Goal: Navigation & Orientation: Find specific page/section

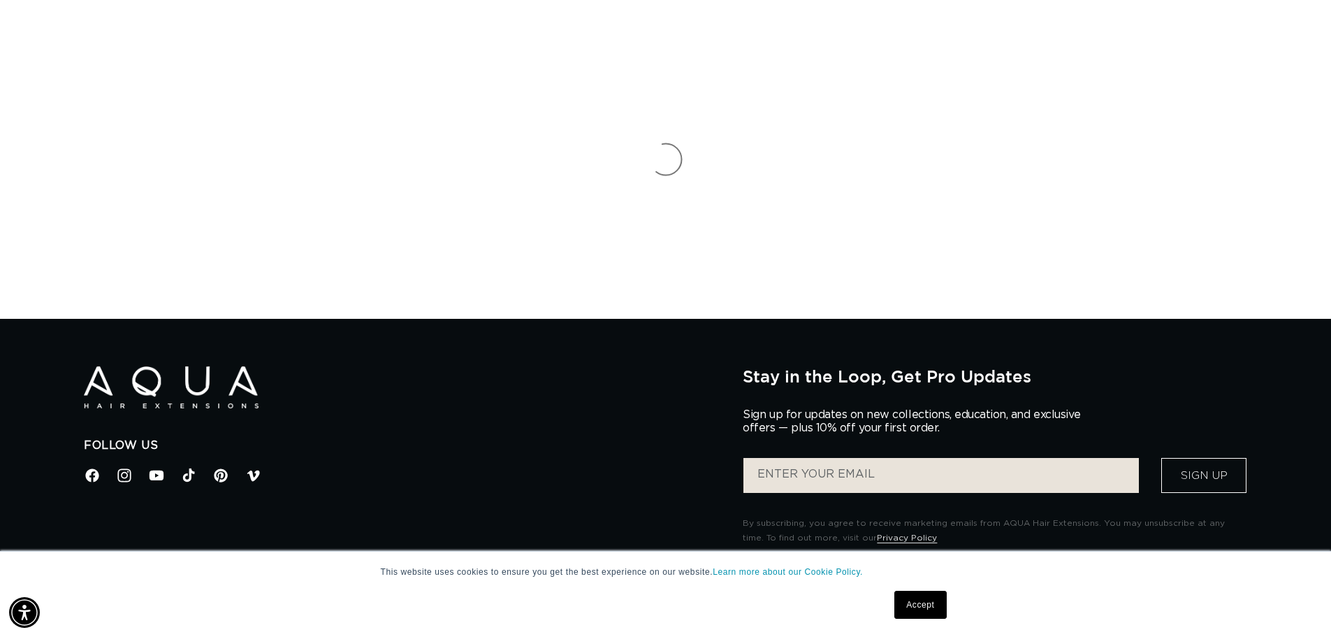
click at [911, 600] on link "Accept" at bounding box center [921, 605] width 52 height 28
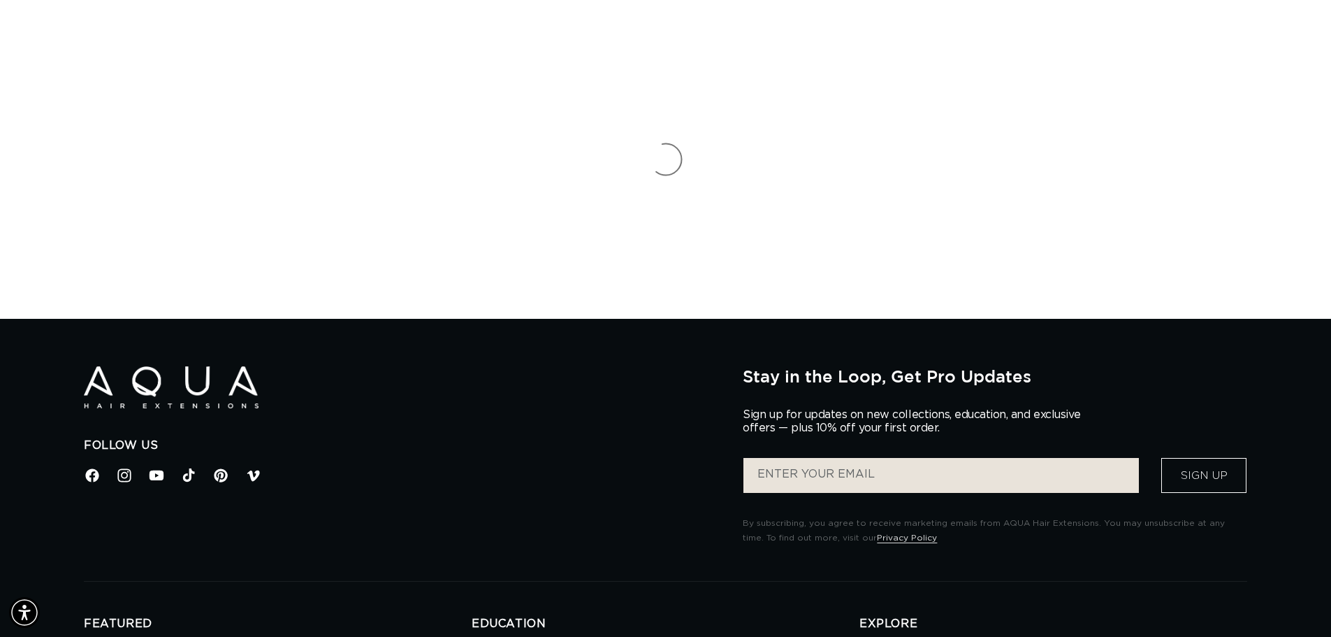
drag, startPoint x: 656, startPoint y: 75, endPoint x: 727, endPoint y: 158, distance: 109.0
click at [656, 75] on div at bounding box center [665, 159] width 1331 height 319
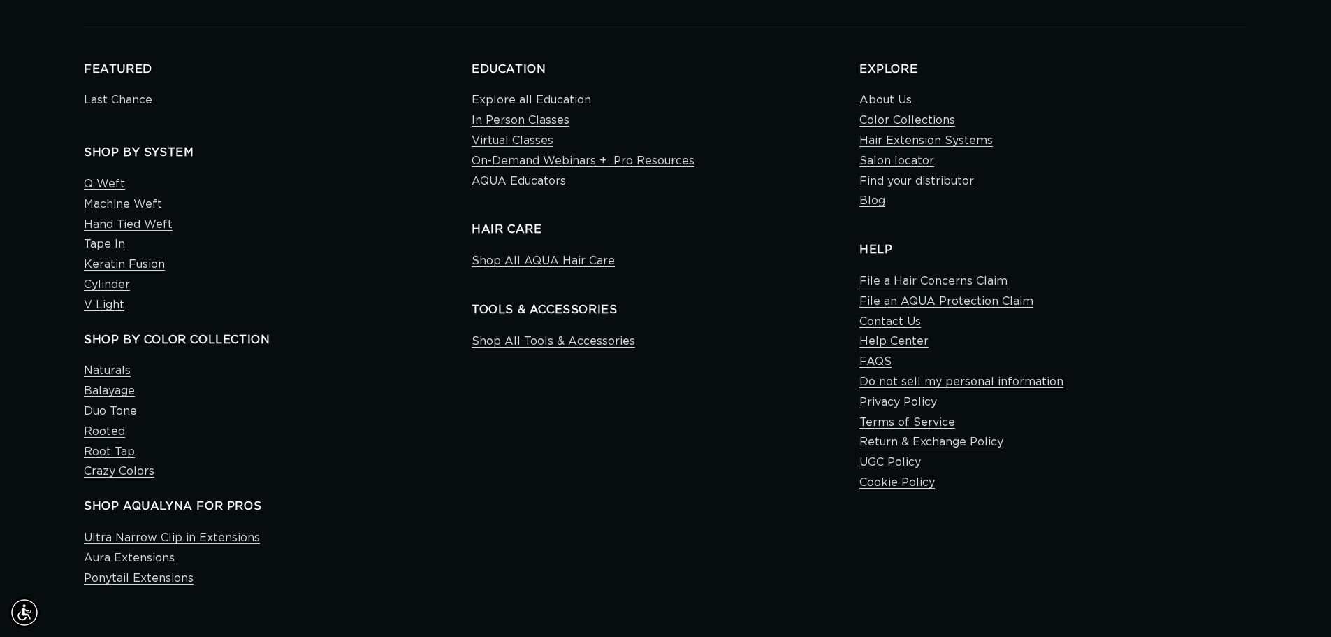
scroll to position [543, 0]
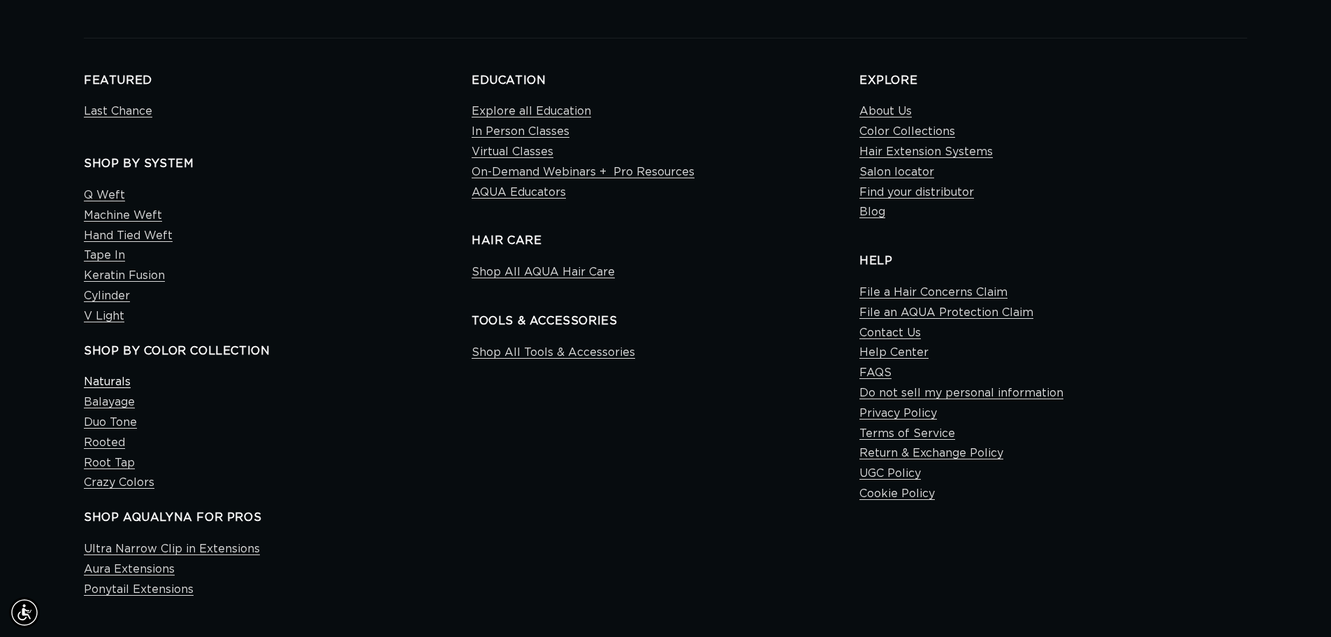
click at [114, 382] on link "Naturals" at bounding box center [107, 382] width 47 height 20
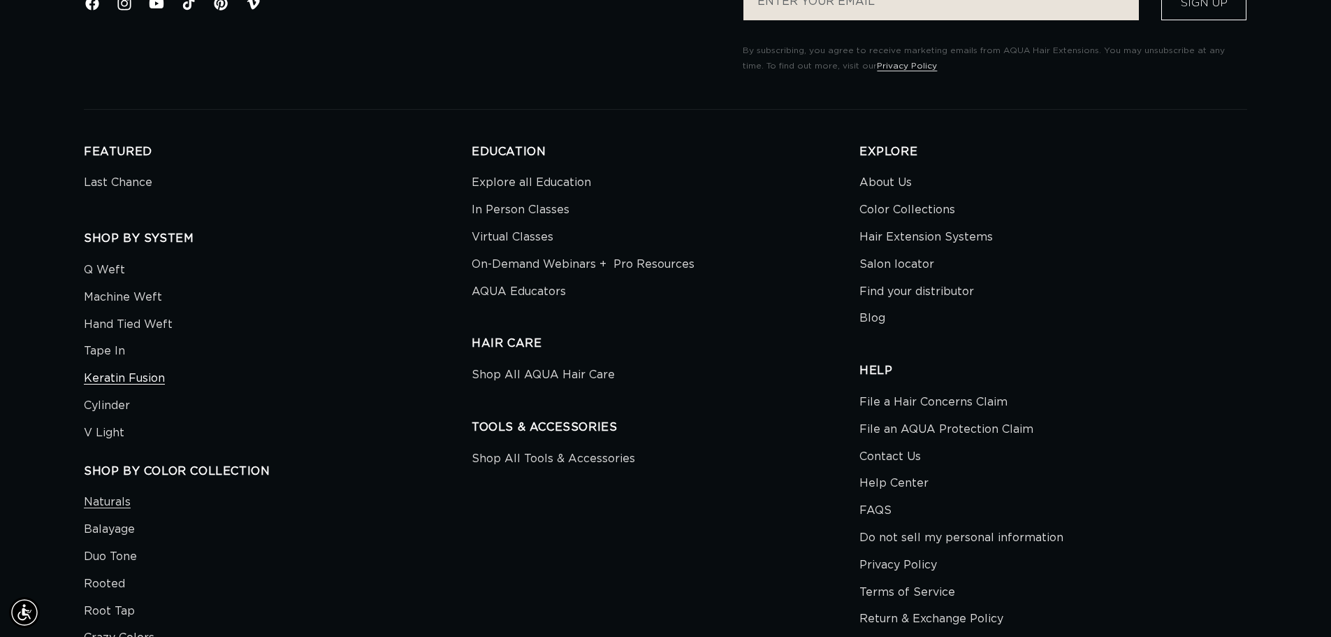
scroll to position [0, 1232]
click at [126, 296] on link "Machine Weft" at bounding box center [123, 297] width 78 height 27
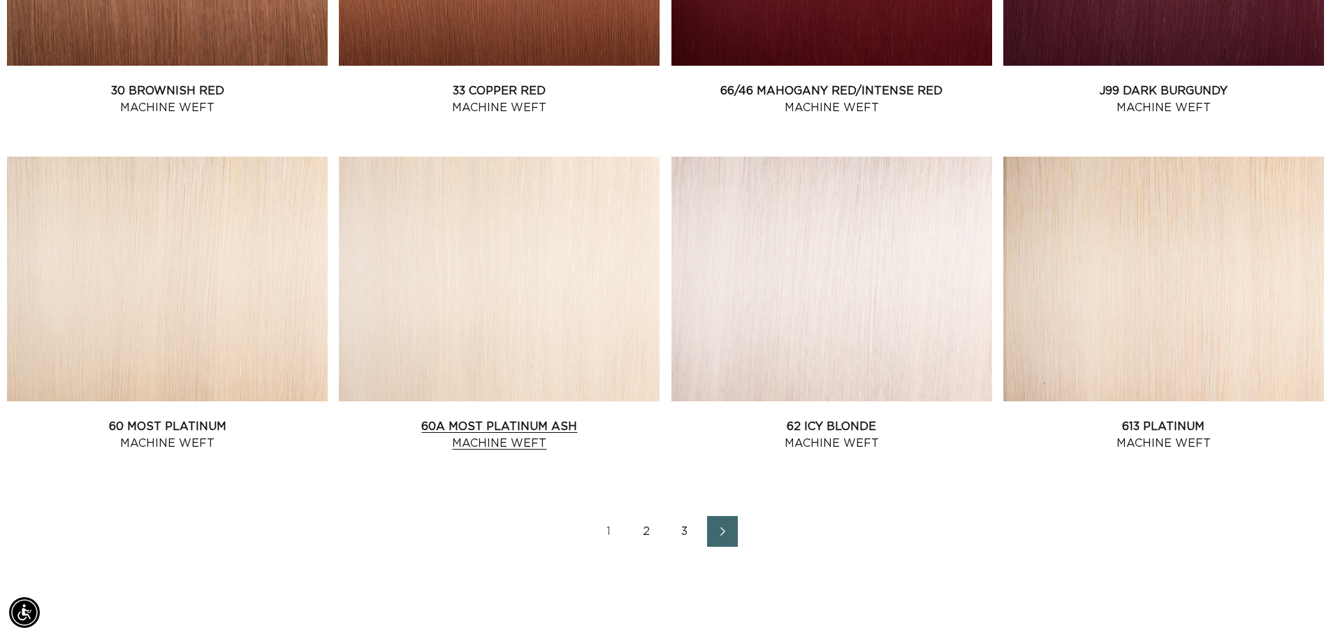
scroll to position [1887, 0]
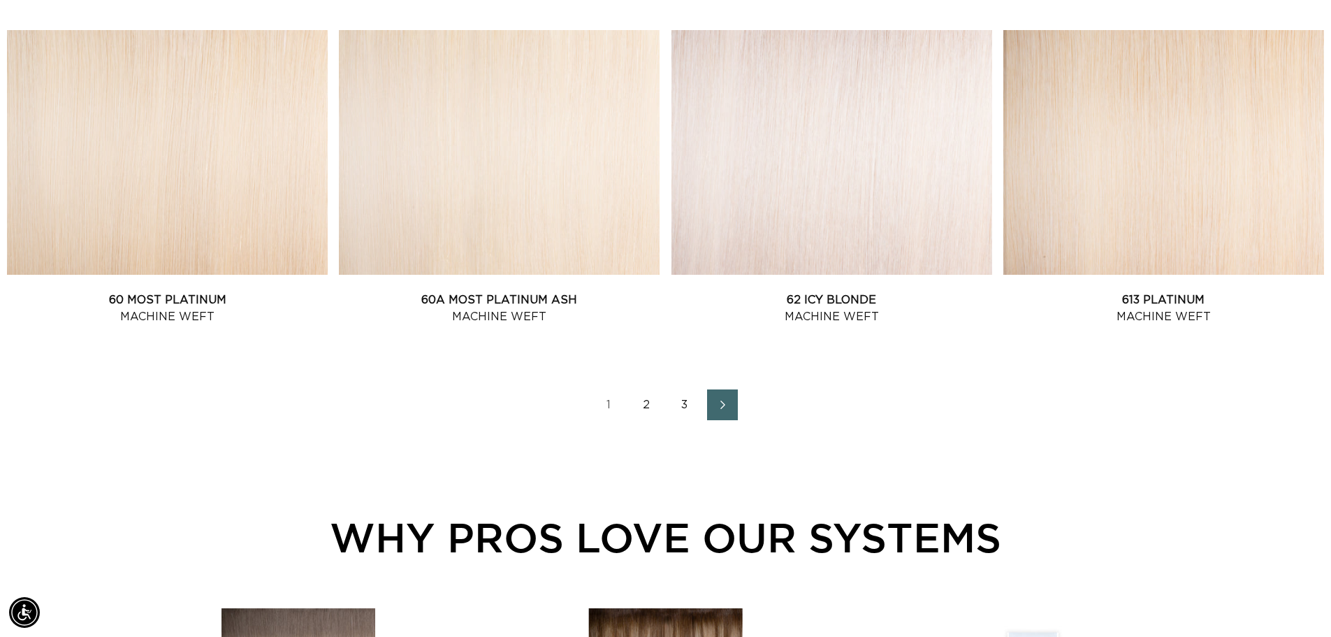
click at [649, 406] on link "2" at bounding box center [647, 404] width 31 height 31
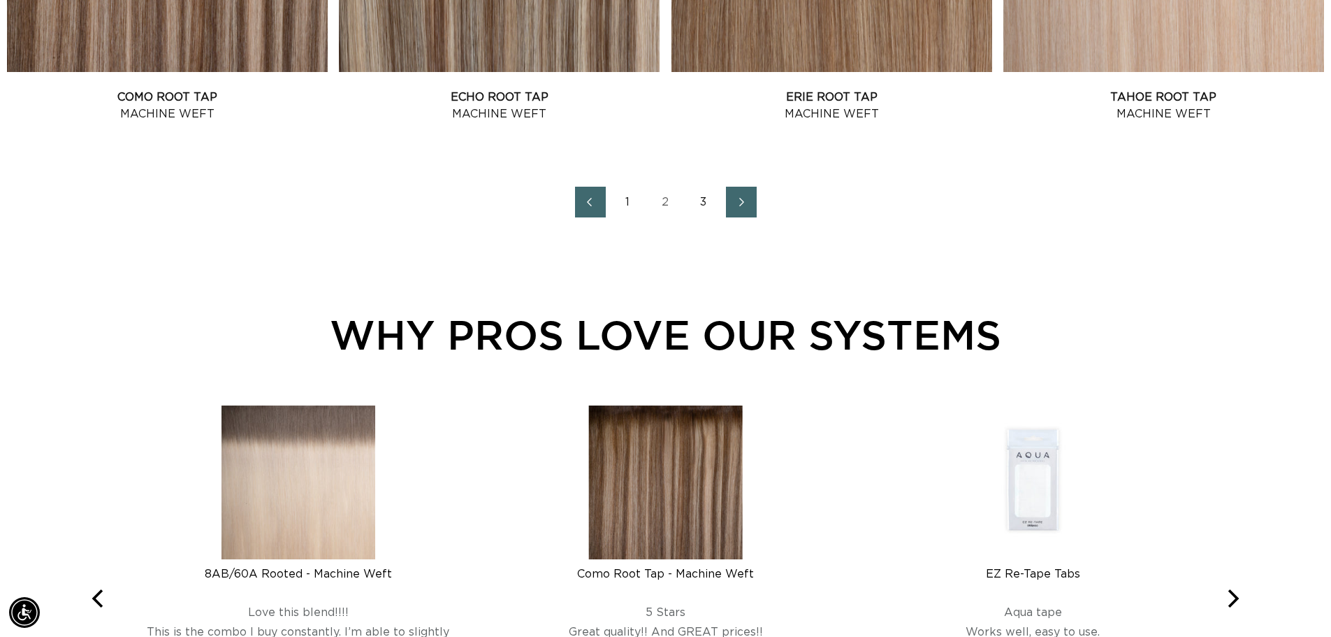
scroll to position [2097, 0]
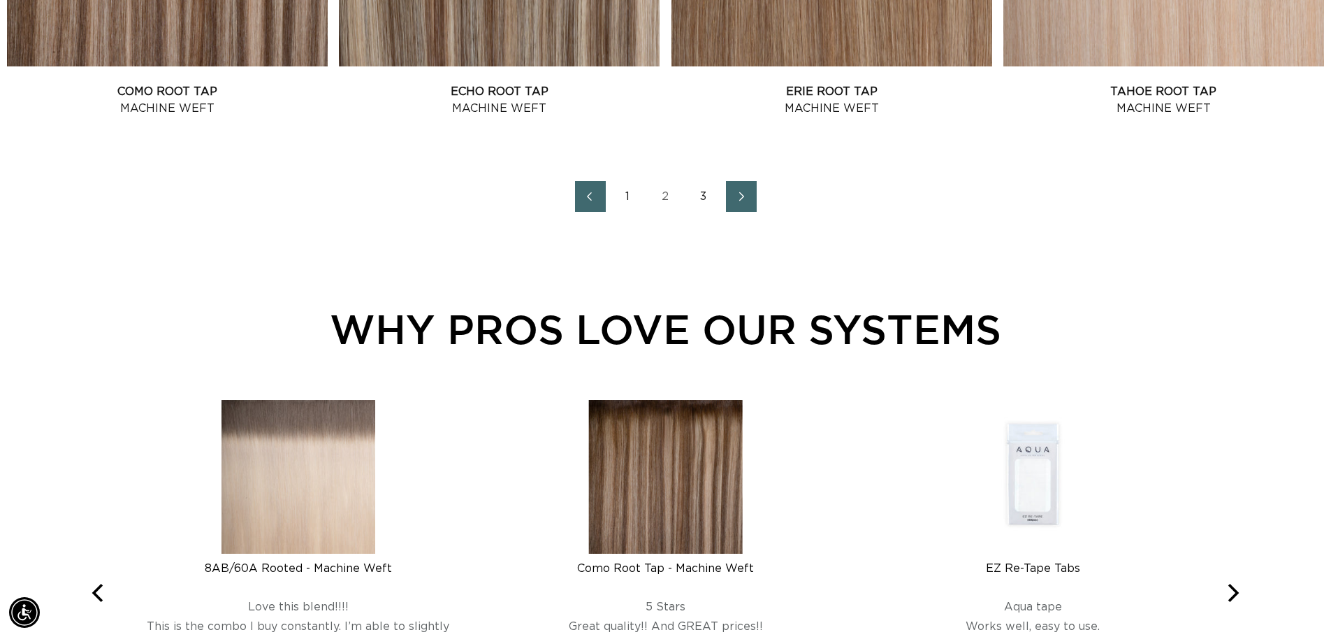
click at [740, 193] on icon "Next page" at bounding box center [742, 196] width 18 height 10
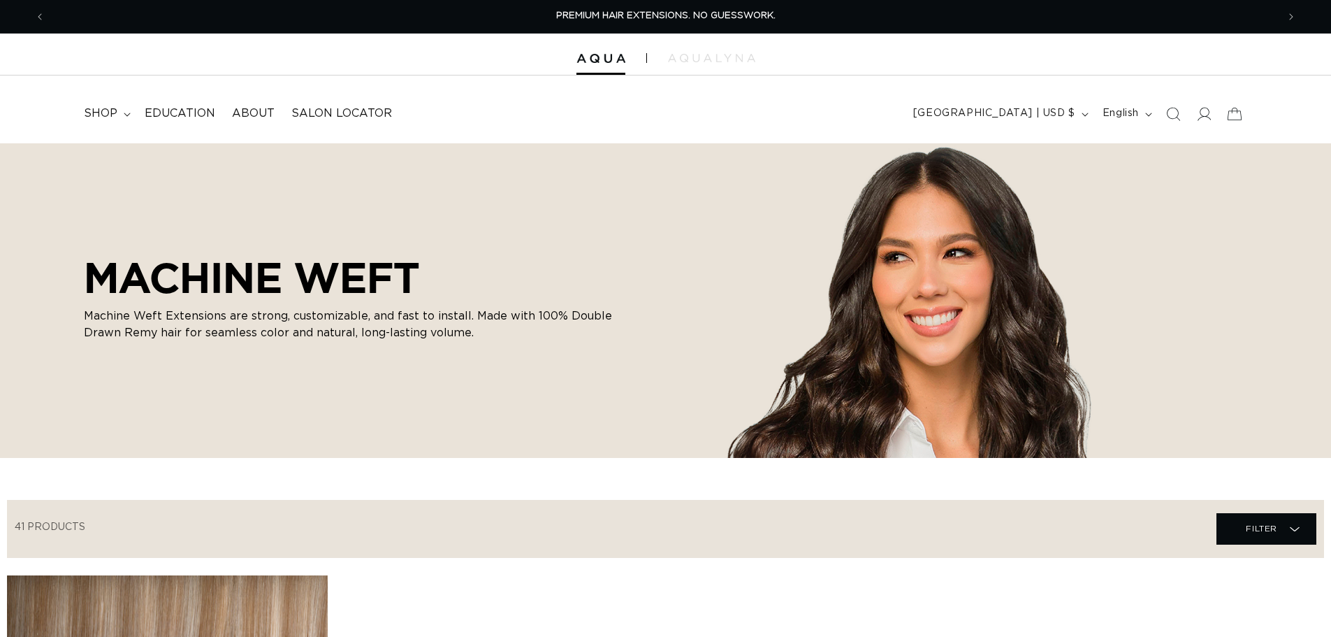
scroll to position [419, 0]
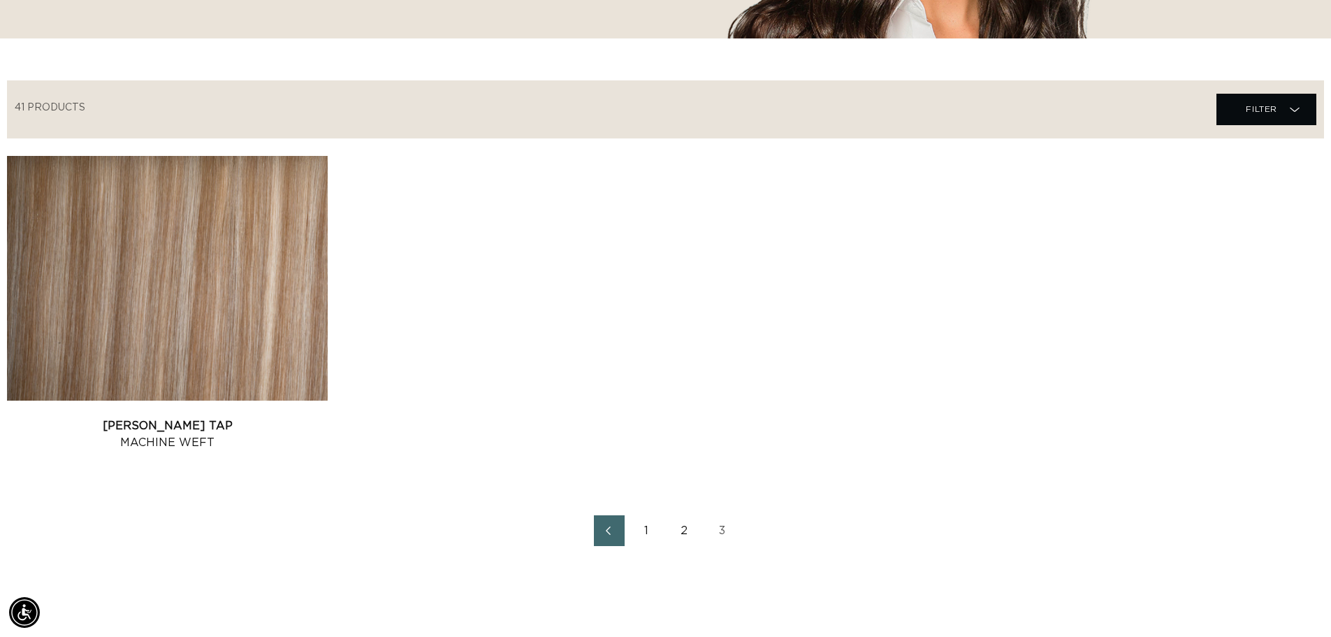
click at [650, 533] on link "1" at bounding box center [647, 530] width 31 height 31
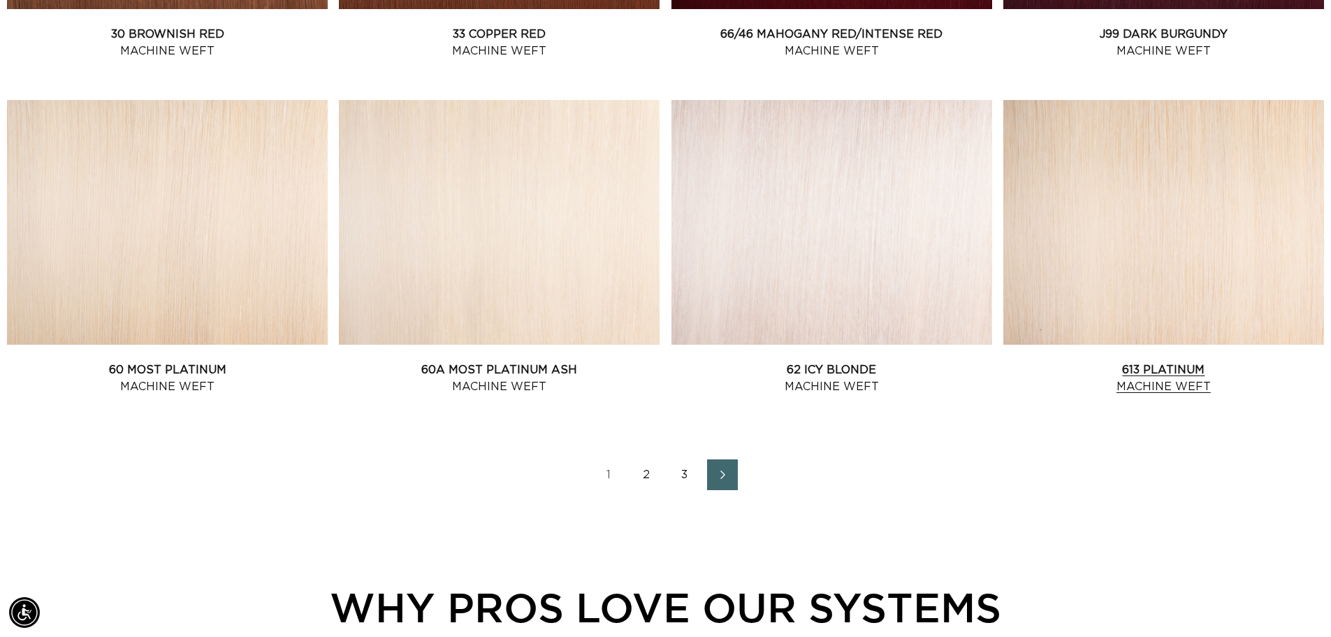
click at [1120, 361] on link "613 Platinum Machine Weft" at bounding box center [1164, 378] width 321 height 34
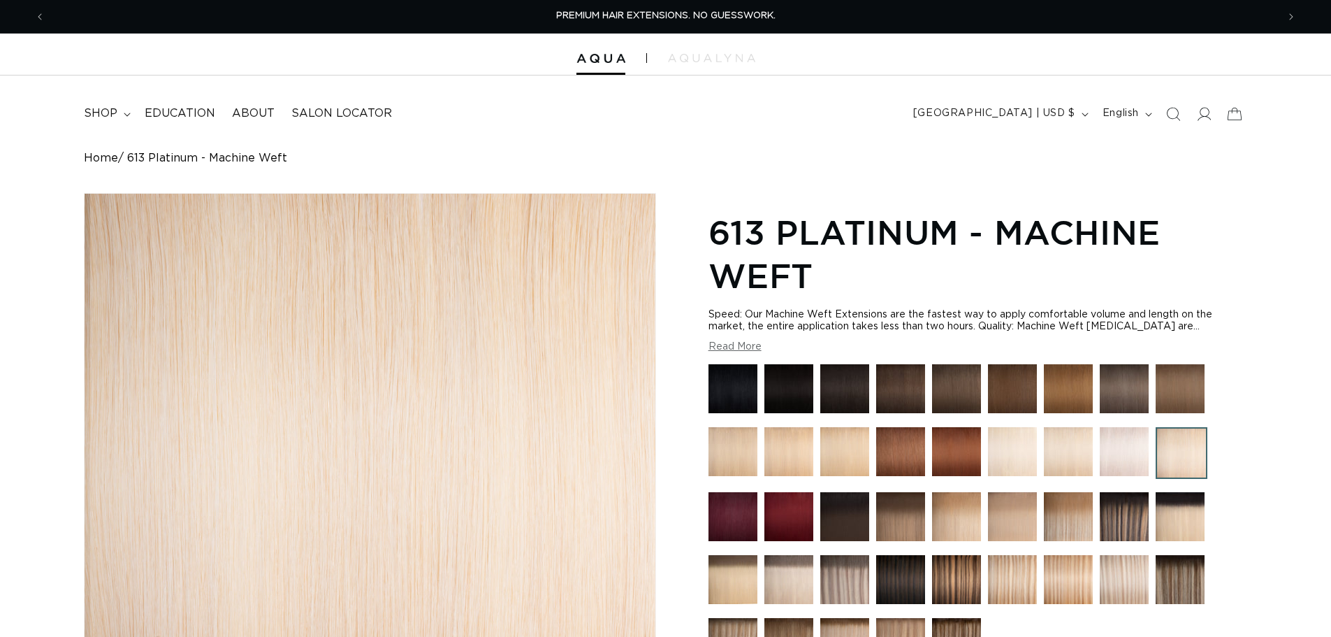
scroll to position [280, 0]
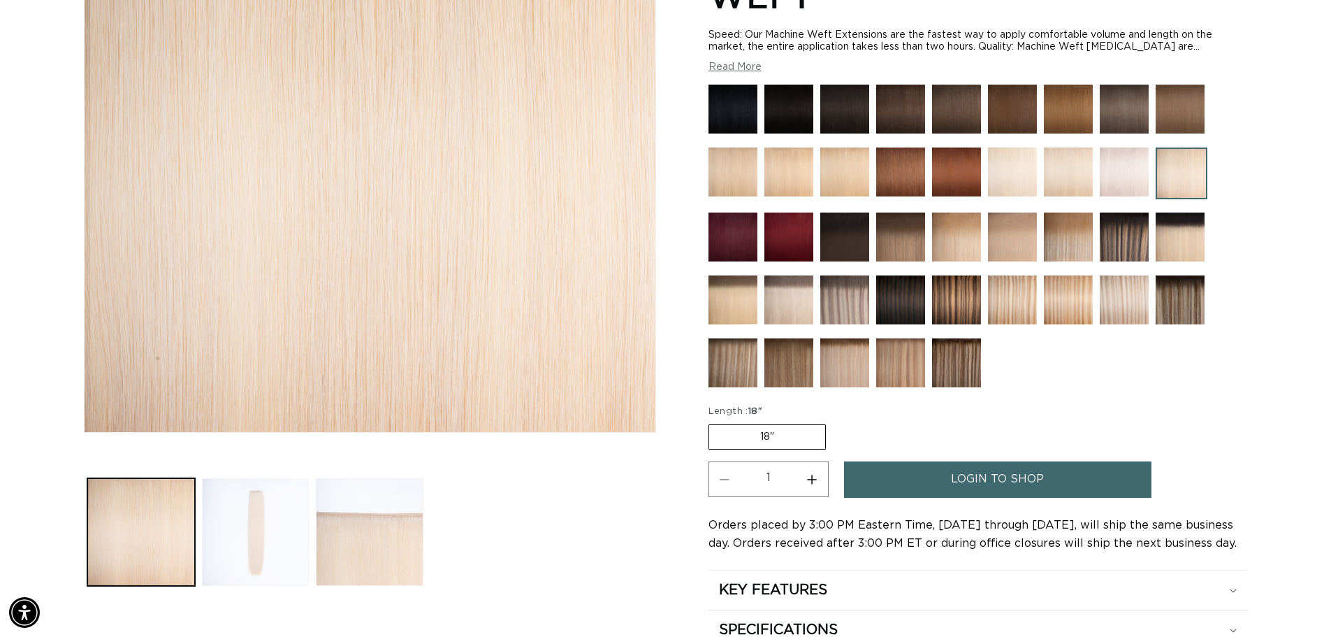
click at [294, 523] on button "Load image 2 in gallery view" at bounding box center [256, 532] width 108 height 108
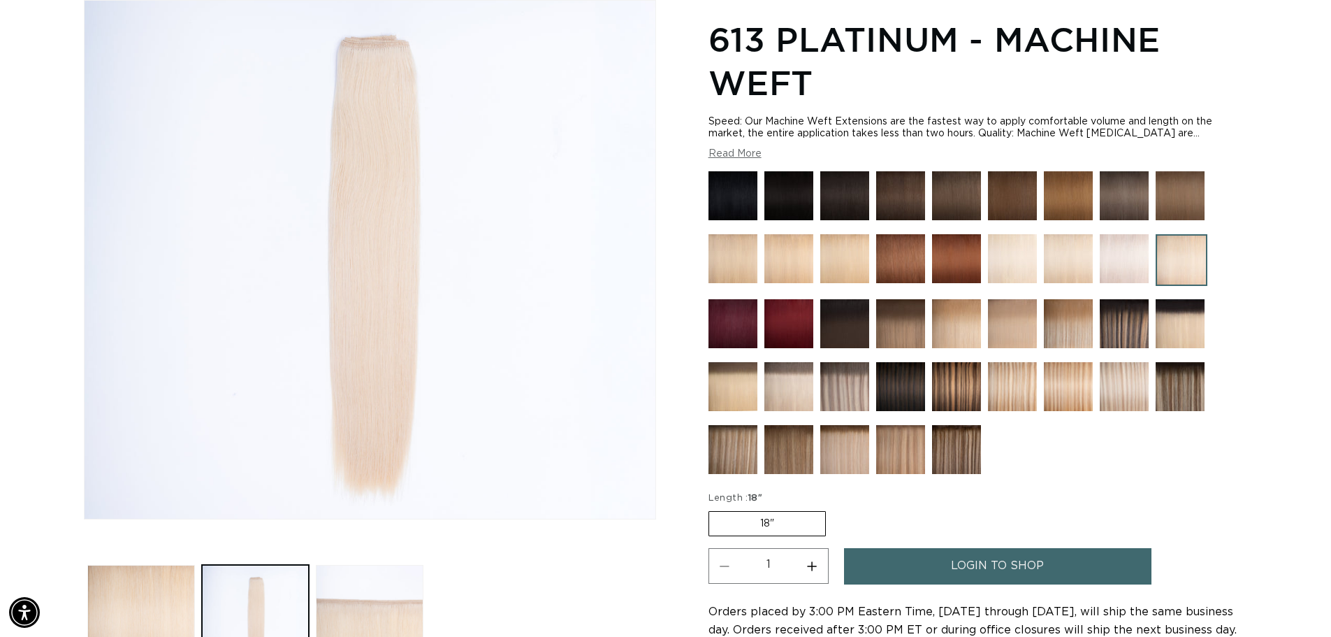
scroll to position [0, 2464]
click at [1067, 324] on img at bounding box center [1068, 323] width 49 height 49
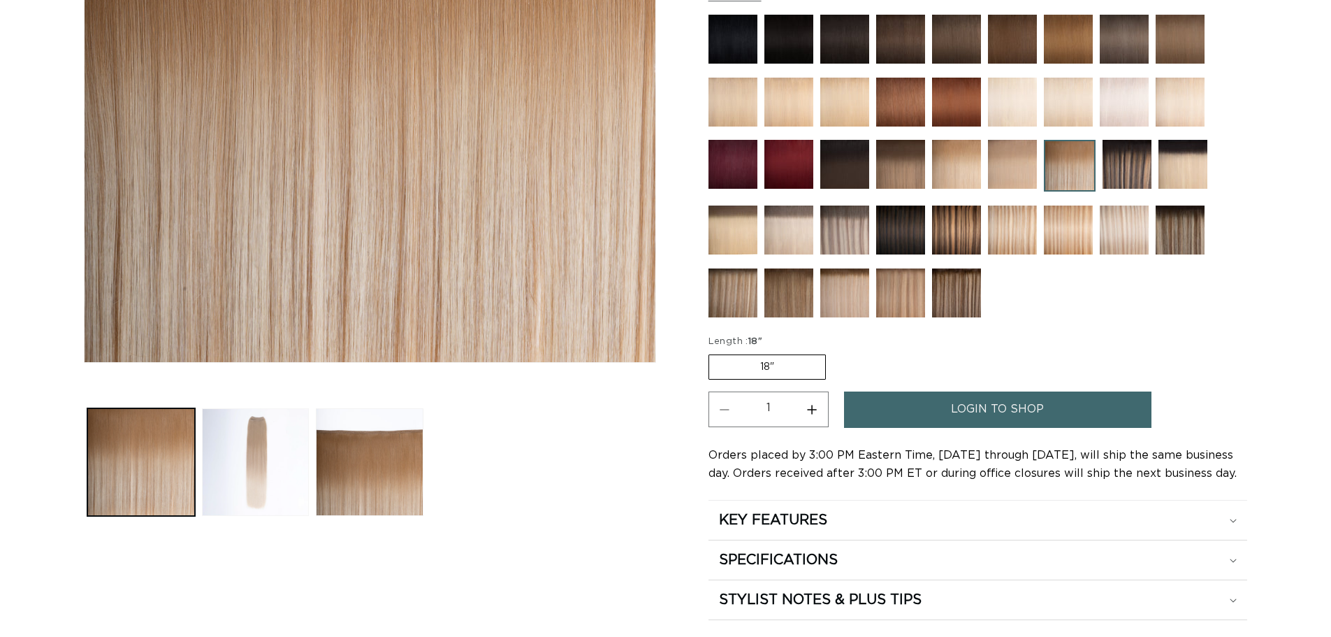
click at [279, 456] on button "Load image 2 in gallery view" at bounding box center [256, 462] width 108 height 108
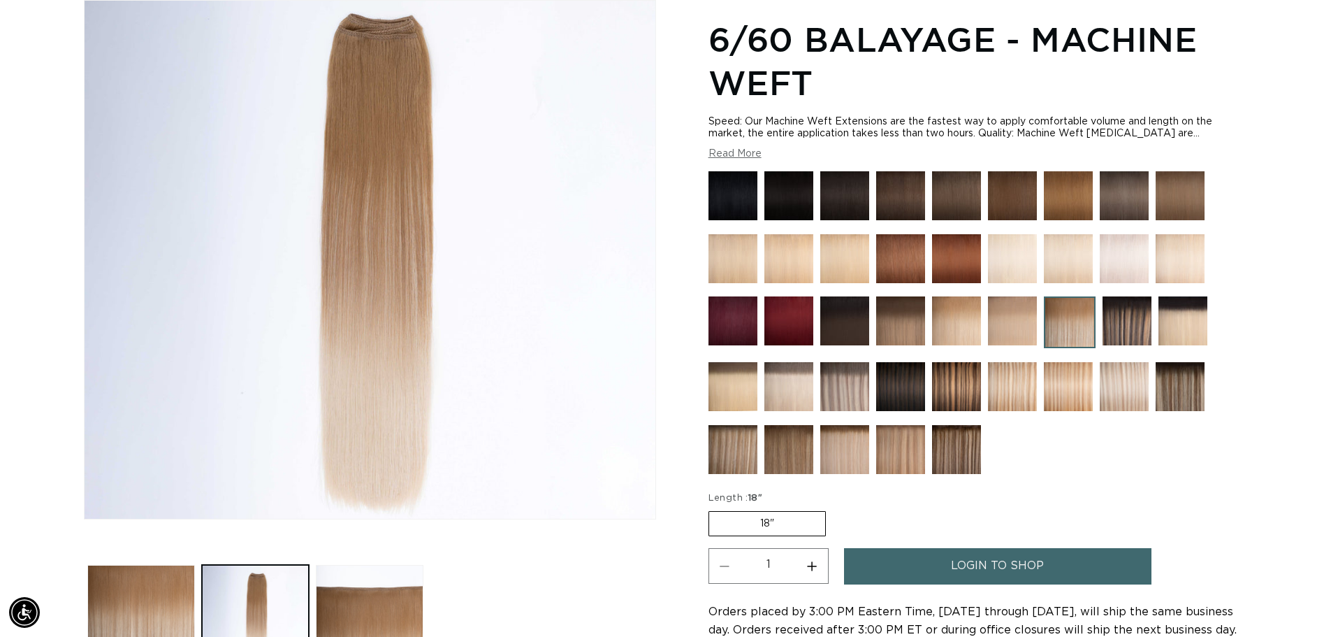
scroll to position [0, 2464]
click at [795, 259] on img at bounding box center [789, 258] width 49 height 49
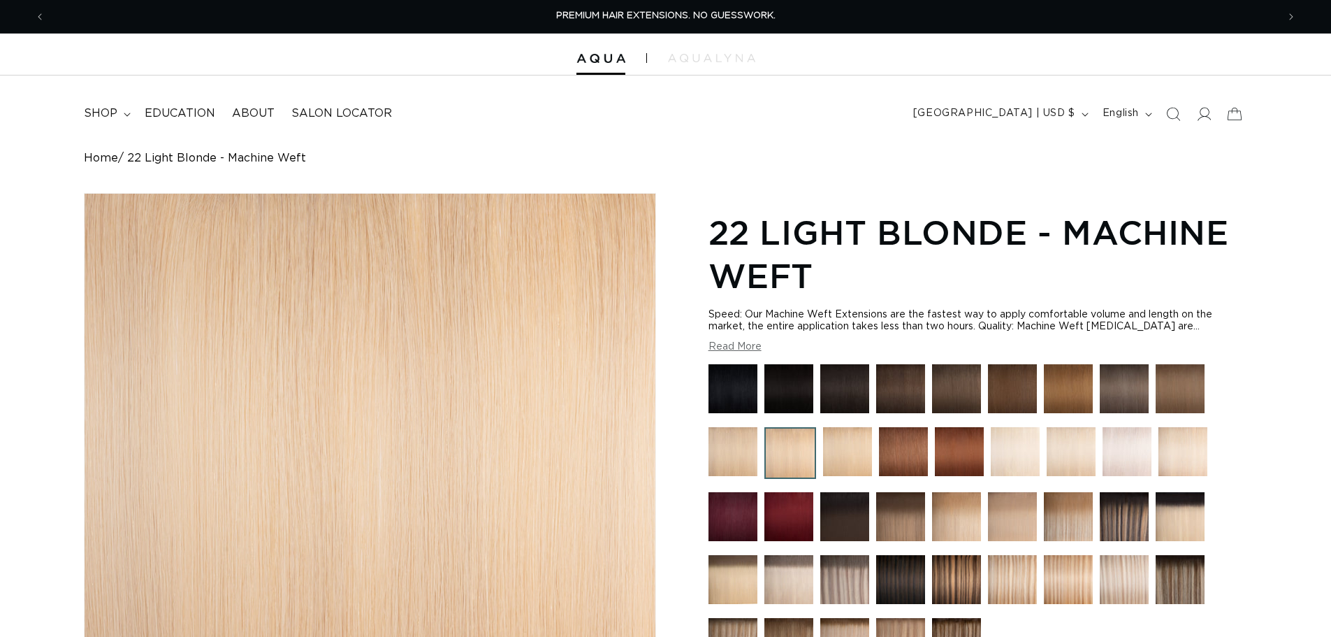
scroll to position [212, 0]
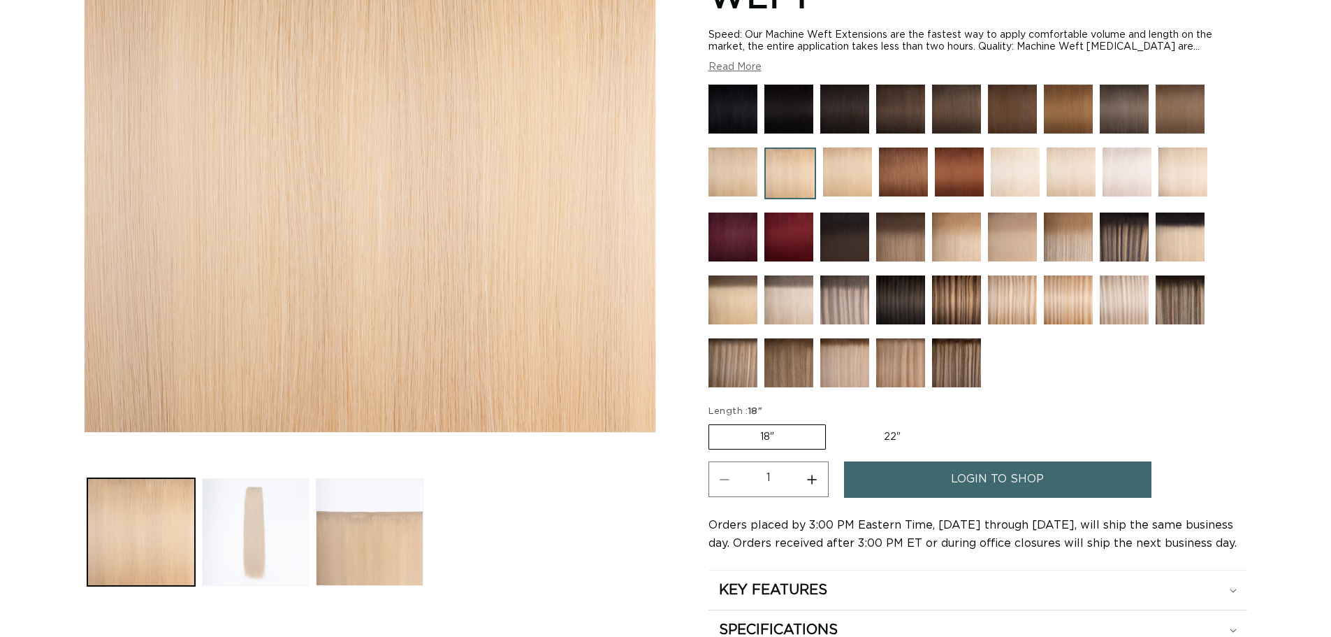
click at [229, 527] on button "Load image 2 in gallery view" at bounding box center [256, 532] width 108 height 108
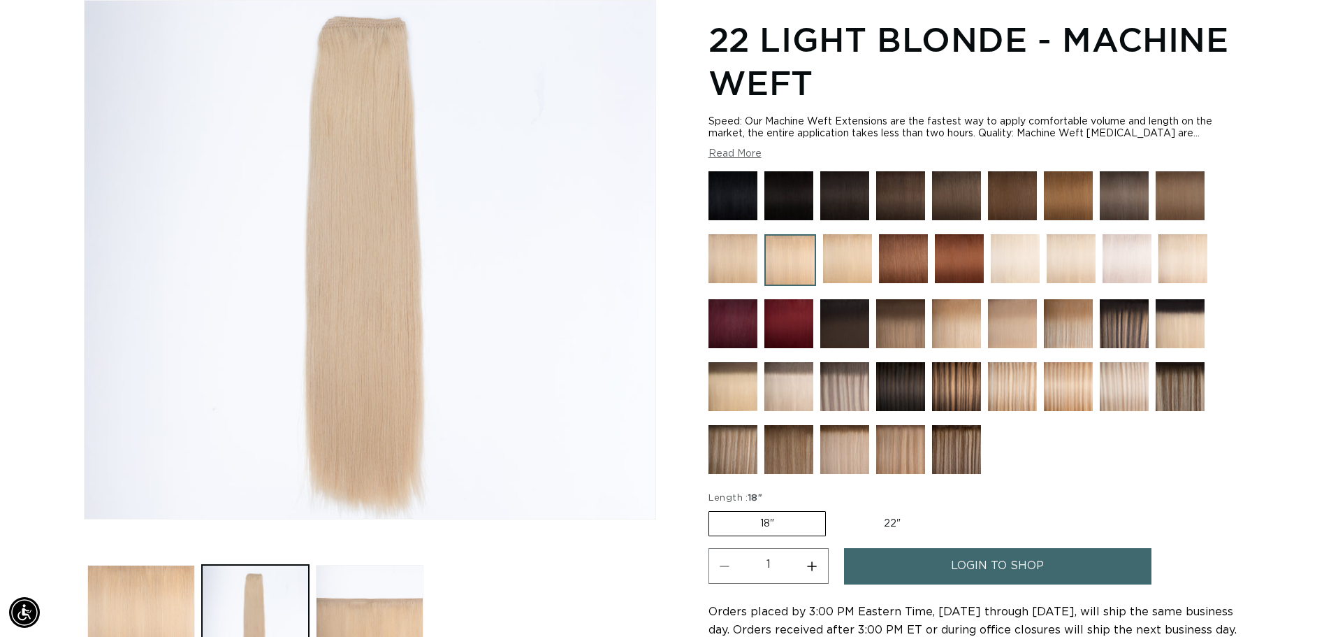
scroll to position [0, 1232]
click at [1120, 380] on img at bounding box center [1124, 386] width 49 height 49
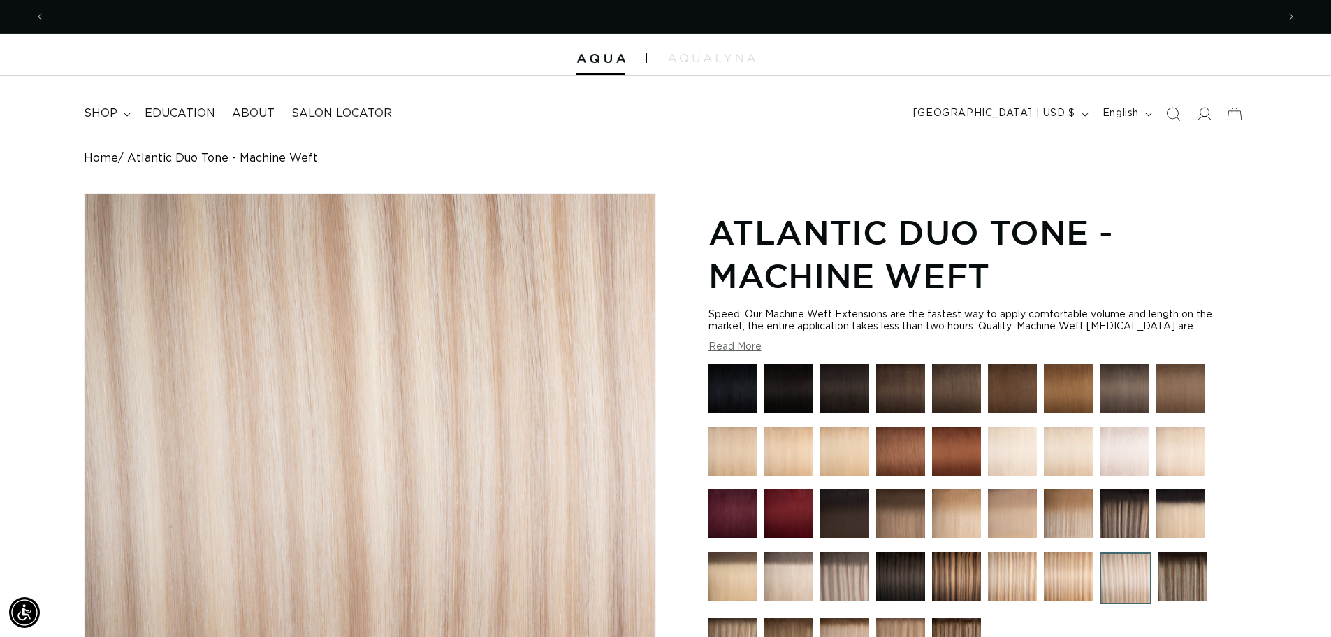
scroll to position [0, 1232]
drag, startPoint x: 819, startPoint y: 133, endPoint x: 729, endPoint y: 325, distance: 211.7
click at [819, 133] on header "FEATURED Last Chance SHOP BY SYSTEM Q Weft Hand Tied Weft Machine Weft Tape In …" at bounding box center [665, 109] width 1331 height 68
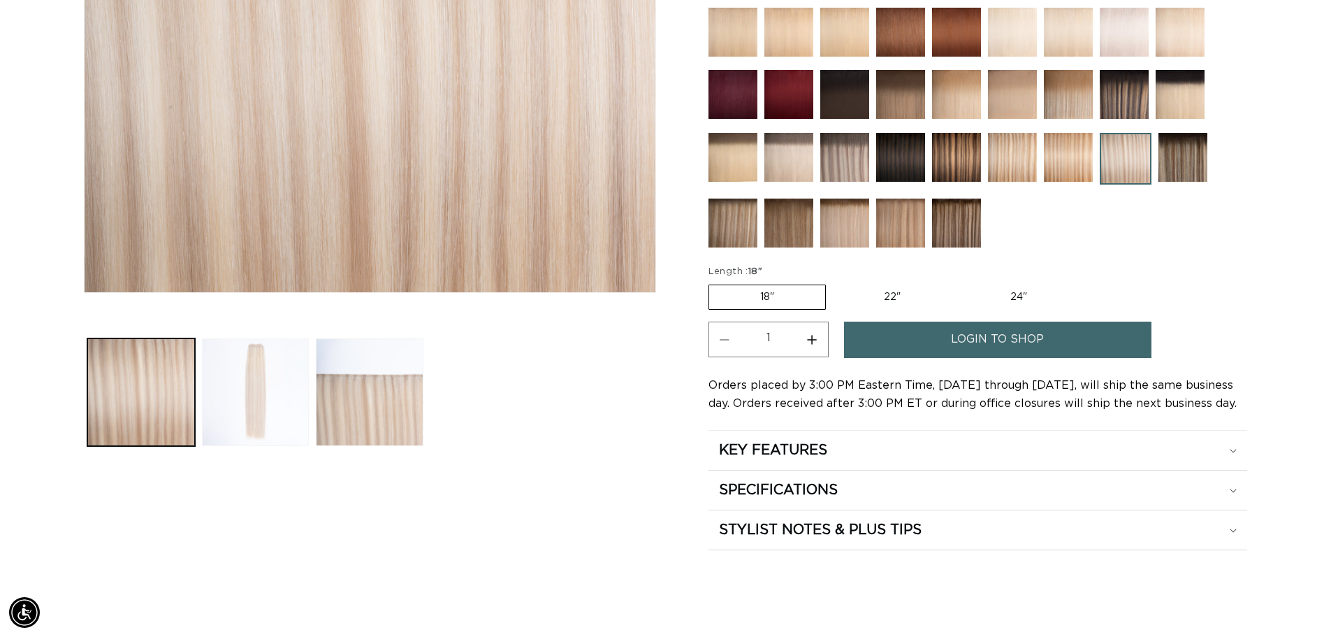
scroll to position [0, 2464]
click at [219, 390] on button "Load image 2 in gallery view" at bounding box center [256, 392] width 108 height 108
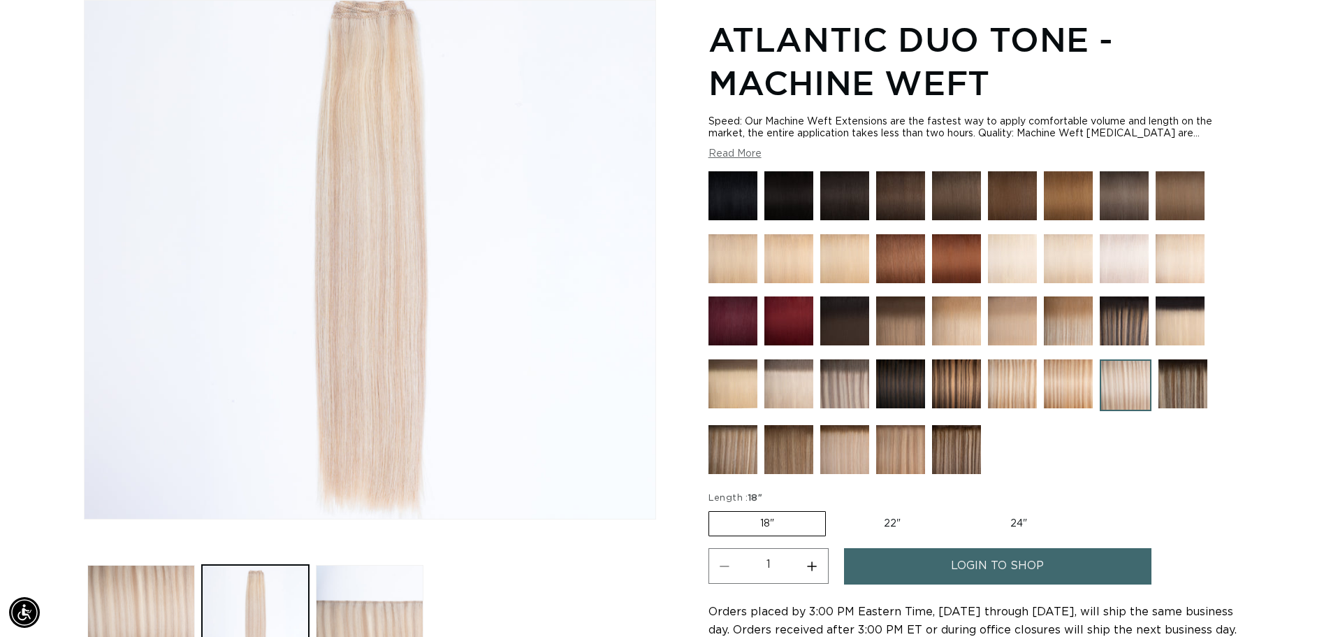
scroll to position [0, 0]
click at [892, 525] on label "22" Variant sold out or unavailable" at bounding box center [892, 524] width 119 height 24
click at [834, 509] on input "22" Variant sold out or unavailable" at bounding box center [833, 508] width 1 height 1
radio input "true"
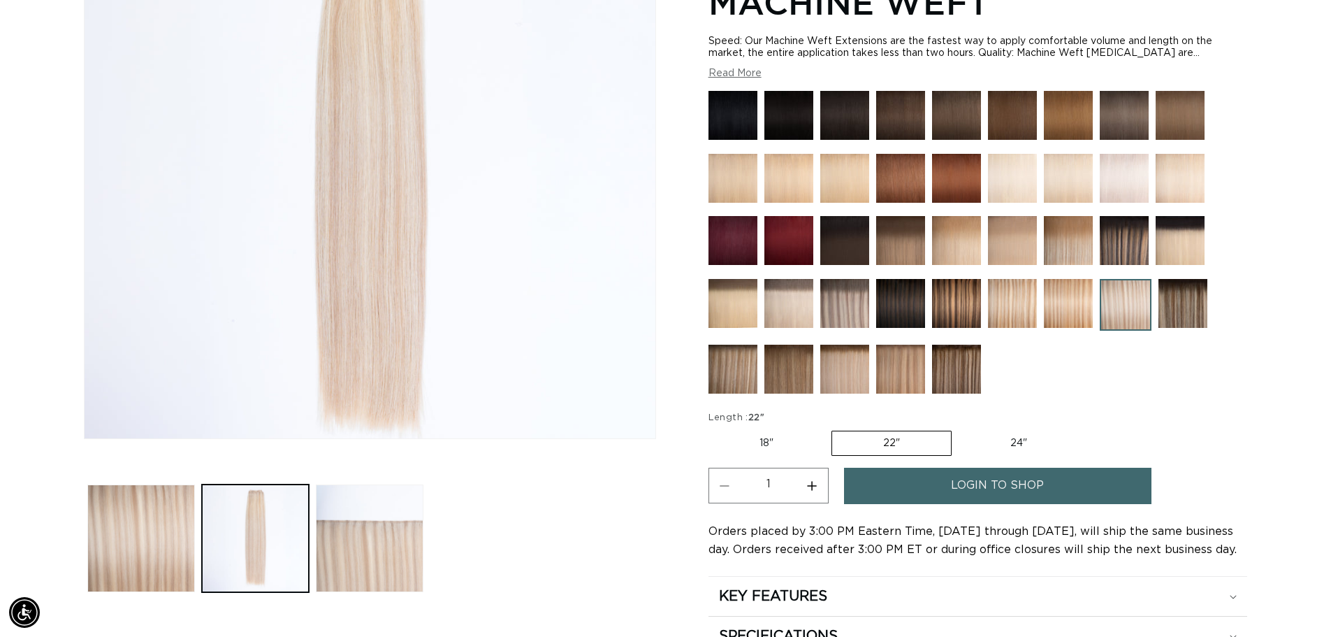
scroll to position [280, 0]
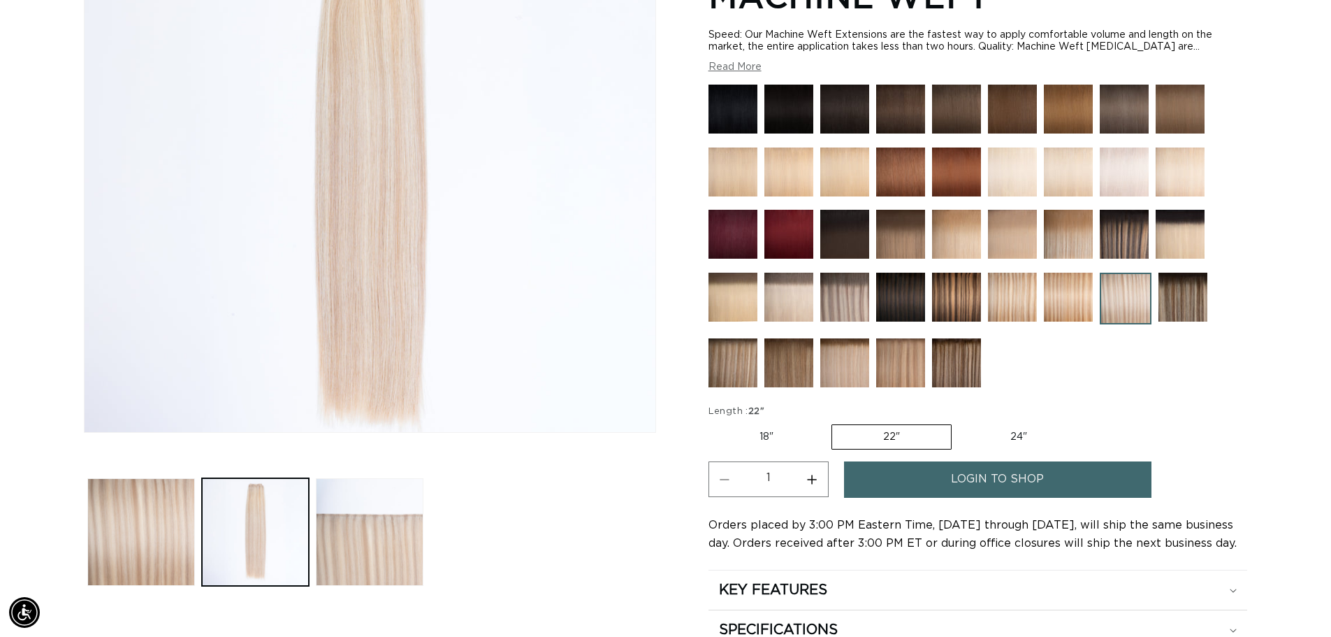
click at [906, 437] on label "22" Variant sold out or unavailable" at bounding box center [892, 436] width 120 height 25
click at [832, 422] on input "22" Variant sold out or unavailable" at bounding box center [832, 421] width 1 height 1
click at [979, 477] on span "login to shop" at bounding box center [997, 479] width 93 height 36
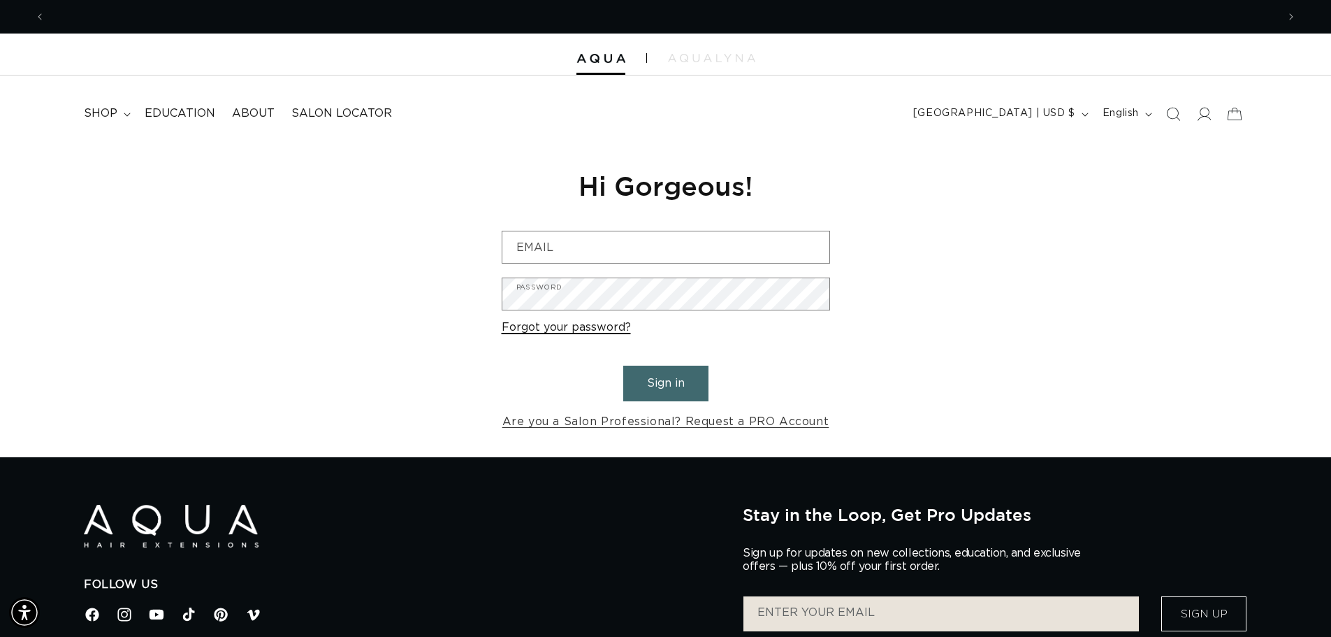
scroll to position [0, 1232]
click at [567, 327] on link "Forgot your password?" at bounding box center [566, 327] width 129 height 20
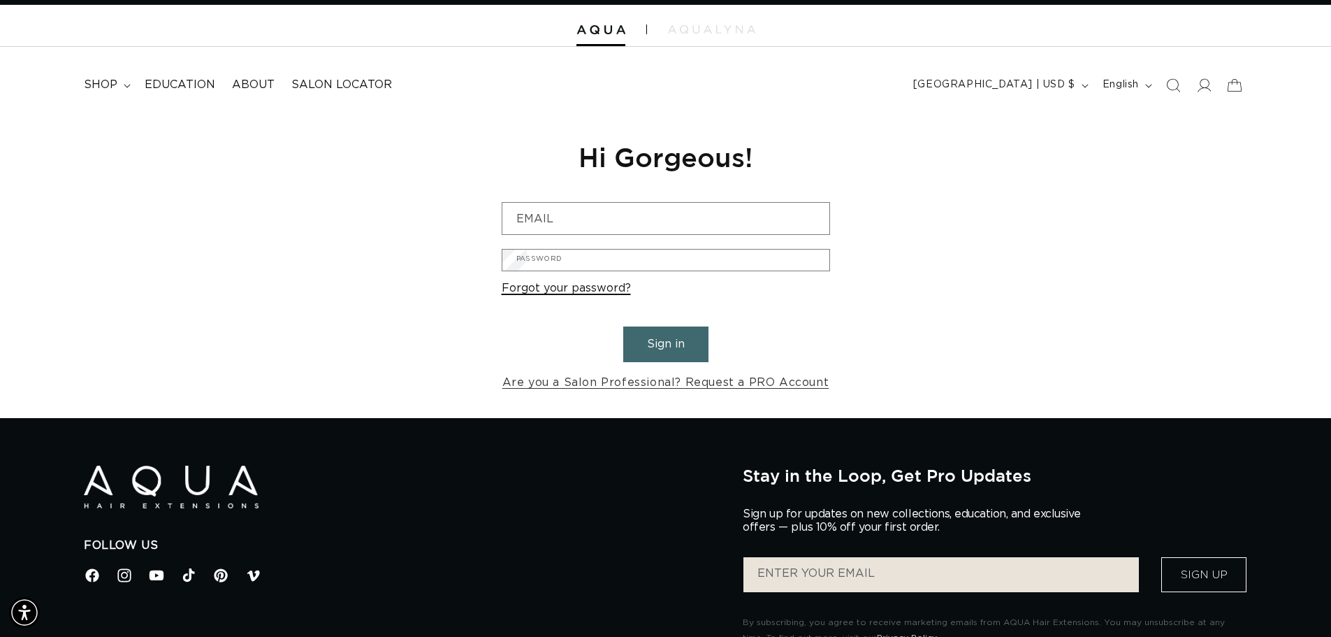
scroll to position [0, 2464]
click at [0, 0] on link "Cancel" at bounding box center [0, 0] width 0 height 0
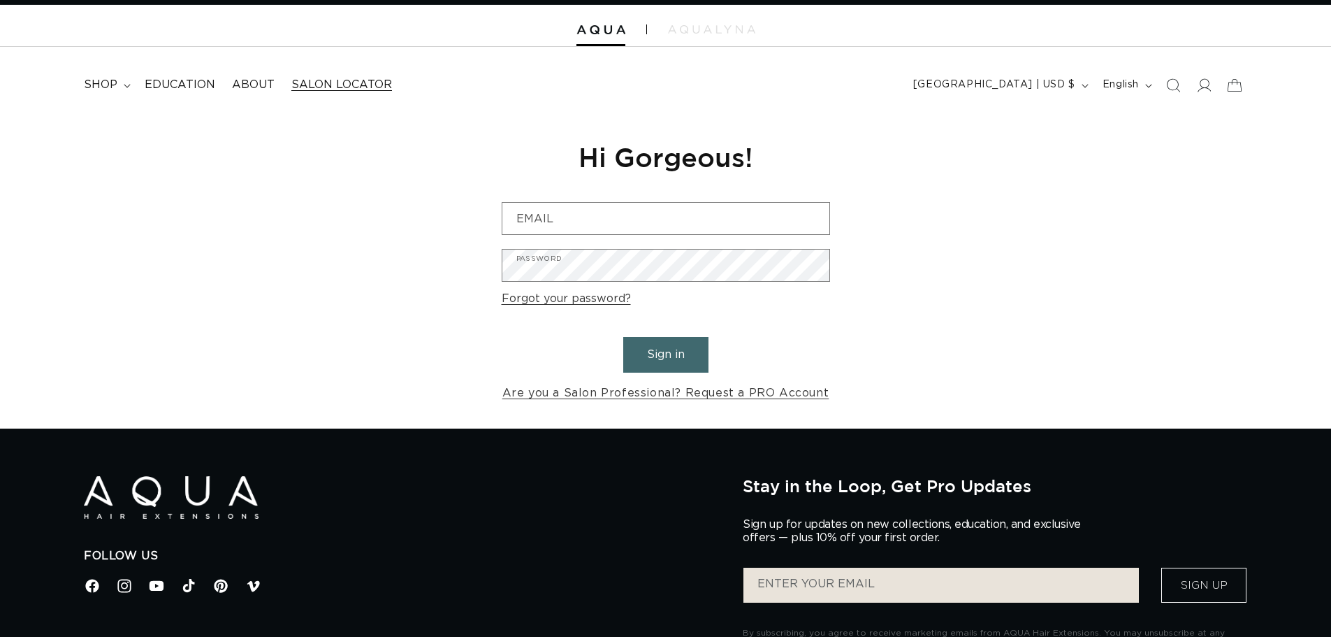
click at [367, 84] on span "Salon Locator" at bounding box center [341, 85] width 101 height 15
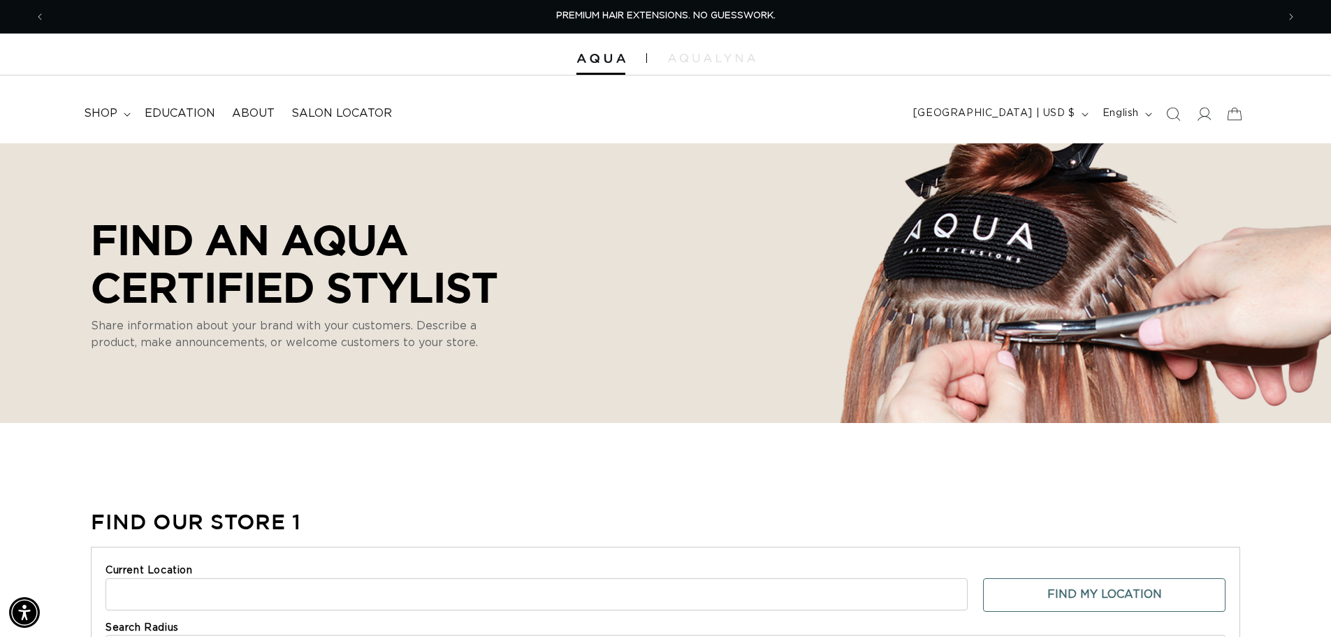
select select "m"
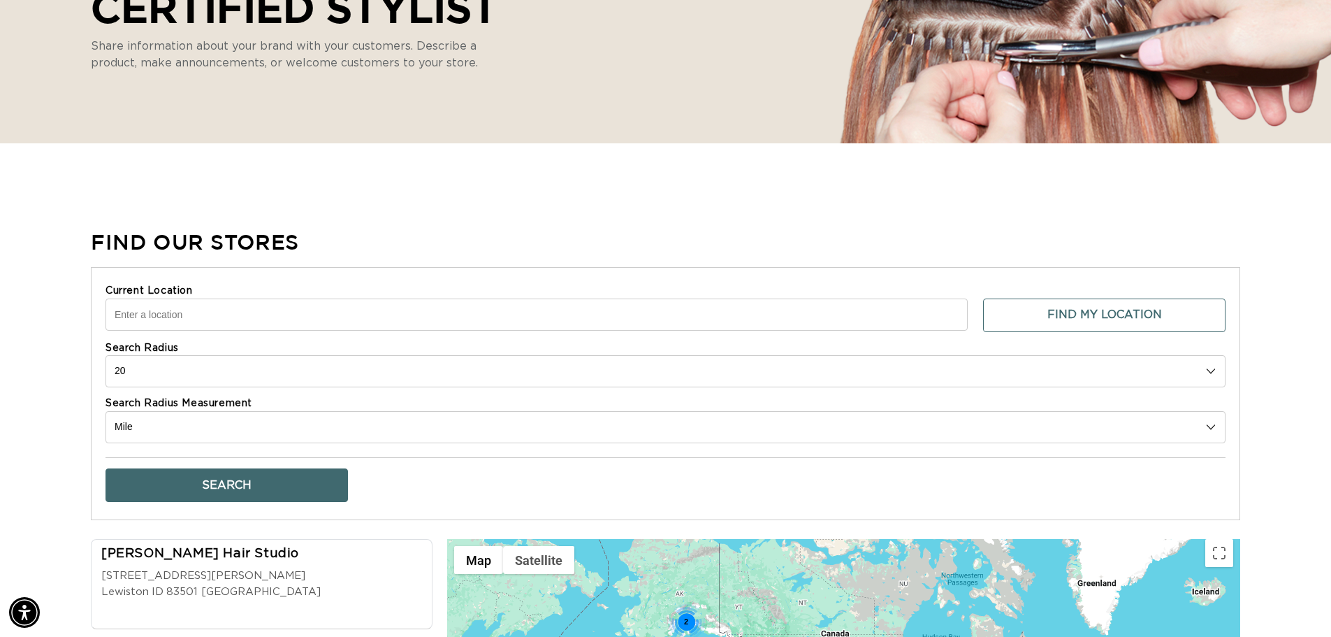
scroll to position [0, 2464]
click at [267, 307] on input "Current Location" at bounding box center [537, 314] width 862 height 32
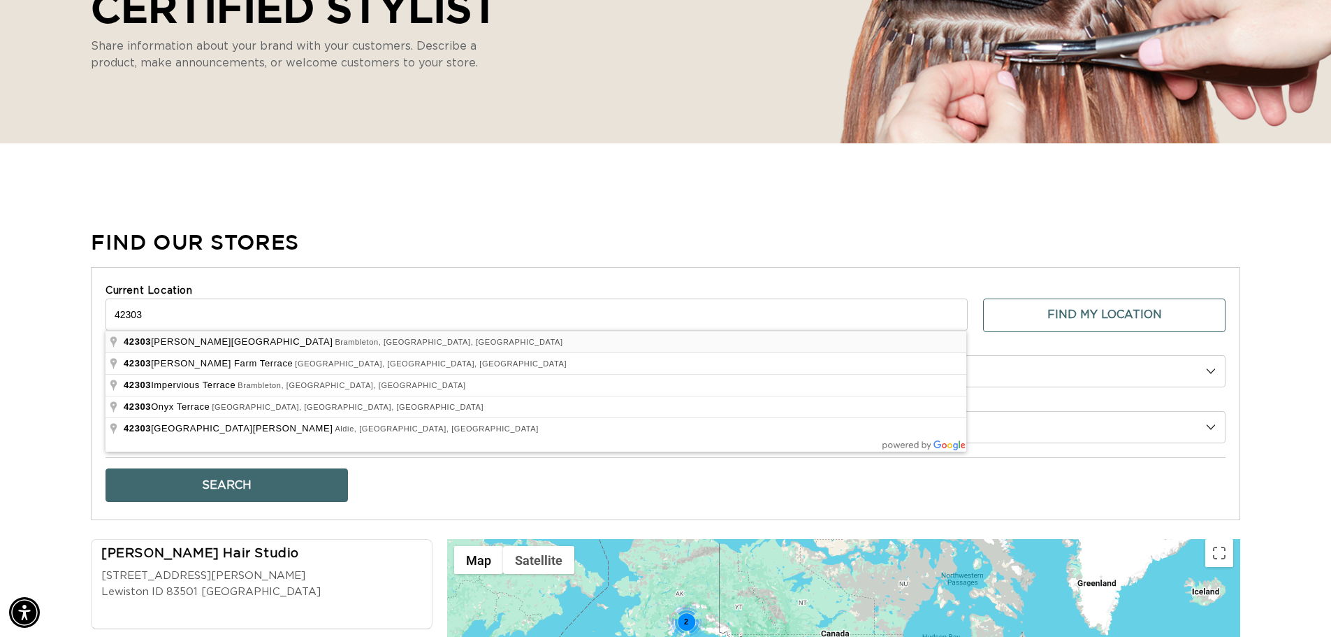
scroll to position [0, 0]
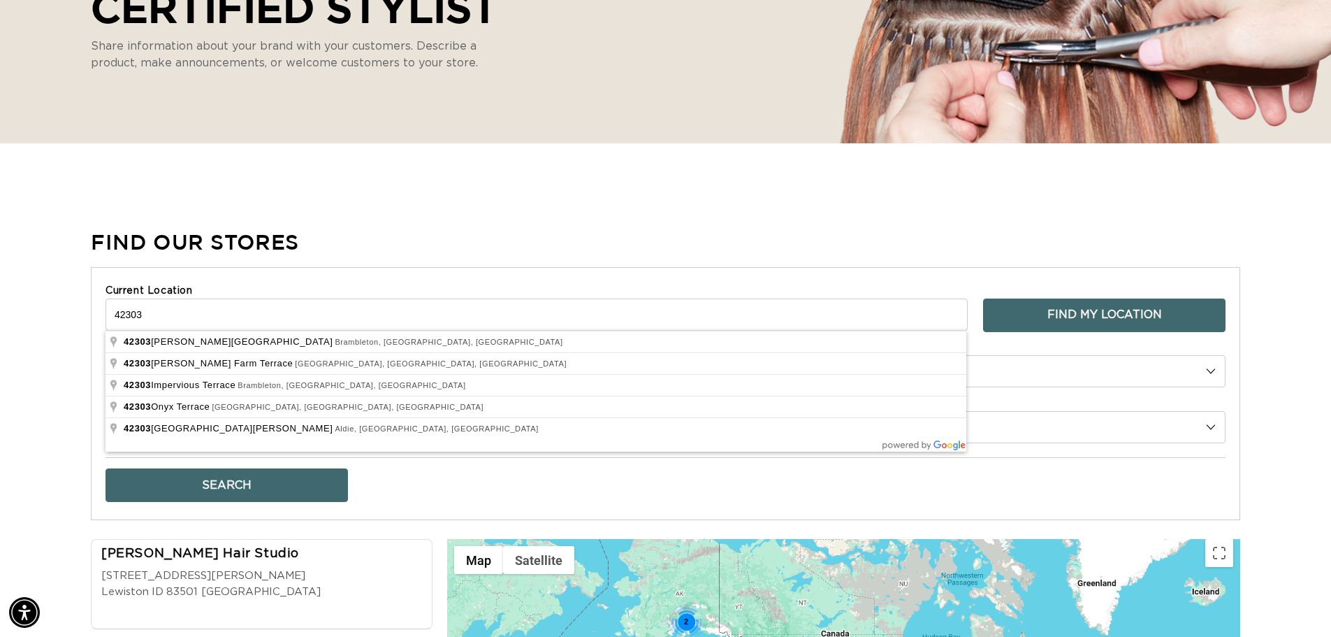
click at [1128, 308] on button "Find My Location" at bounding box center [1104, 315] width 243 height 34
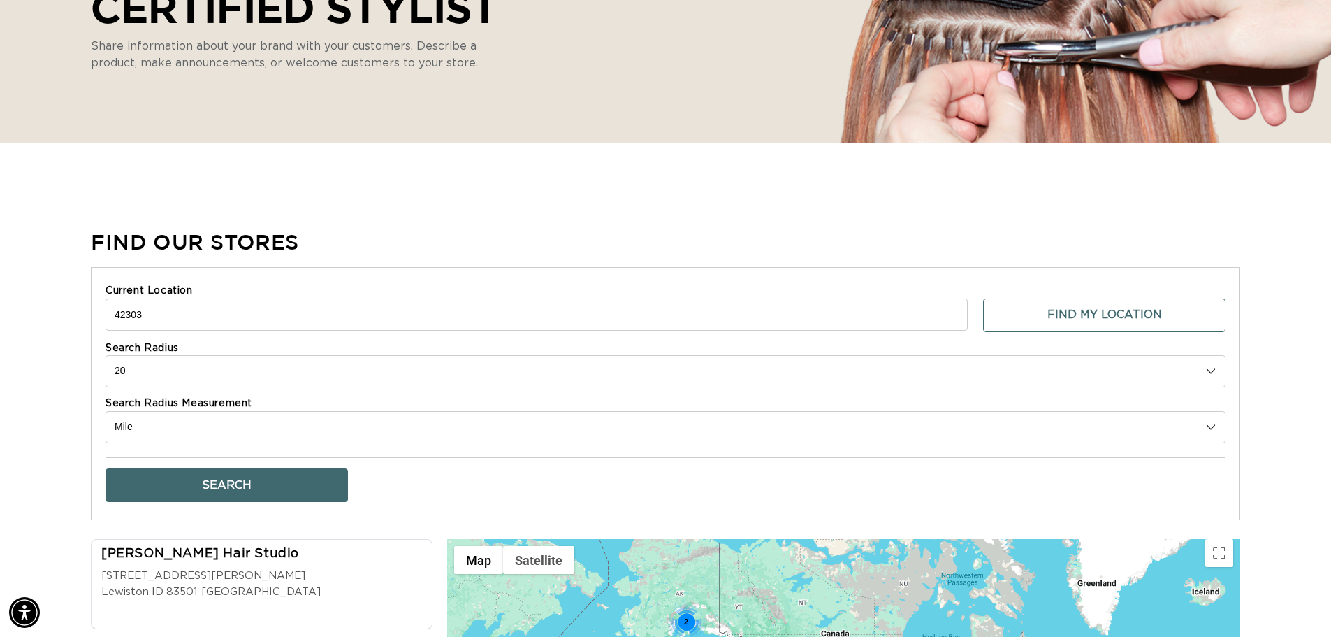
scroll to position [0, 1232]
type input "[STREET_ADDRESS]"
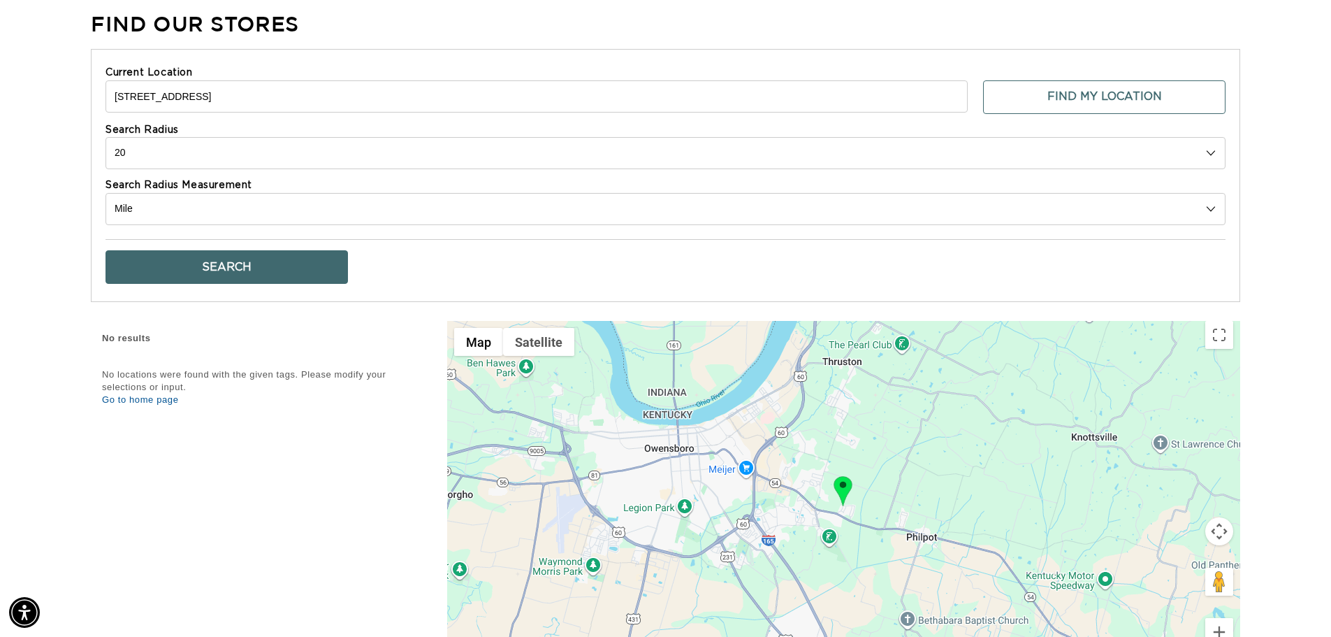
scroll to position [419, 0]
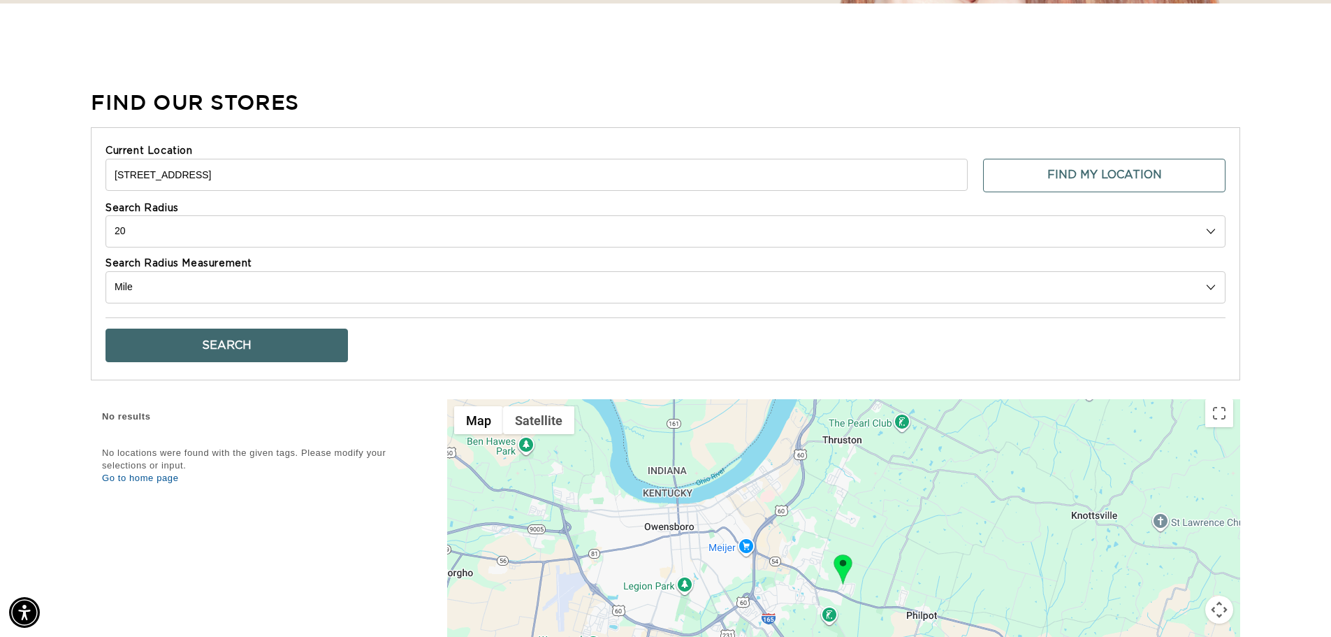
click at [138, 233] on select "10 20 30 40 No Limit" at bounding box center [666, 231] width 1120 height 32
click at [106, 215] on select "10 20 30 40 No Limit" at bounding box center [666, 231] width 1120 height 32
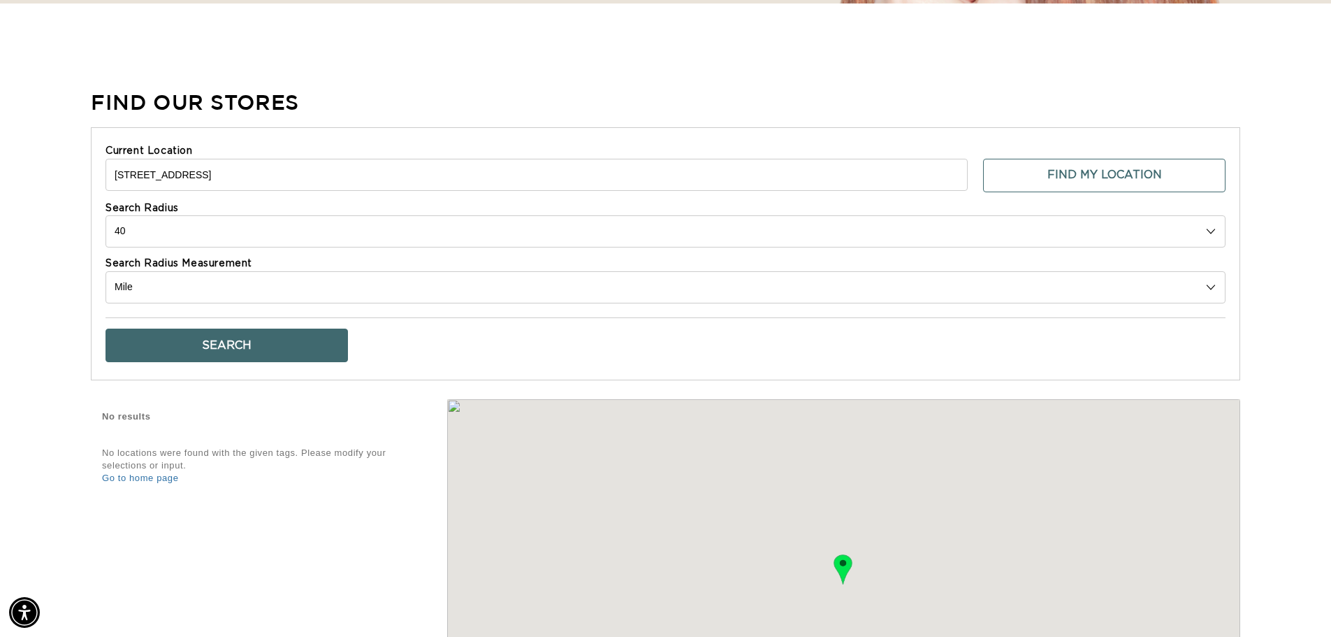
click at [173, 344] on button "Search" at bounding box center [227, 345] width 243 height 34
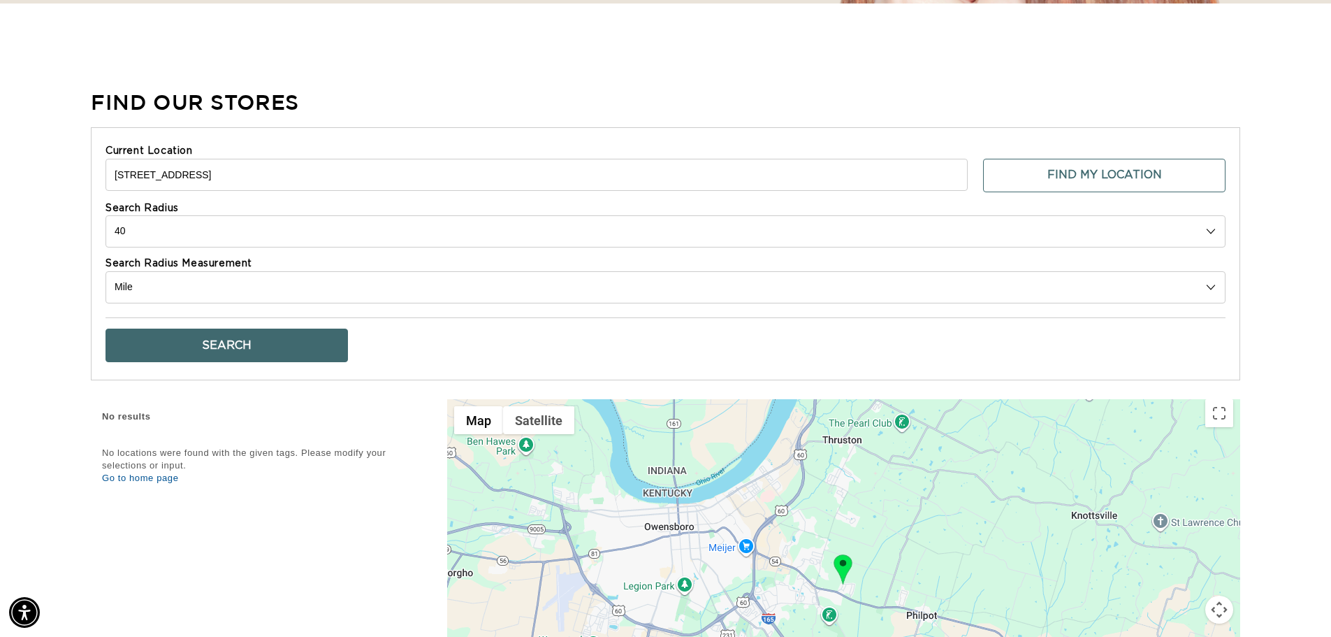
click at [189, 351] on button "Search" at bounding box center [227, 345] width 243 height 34
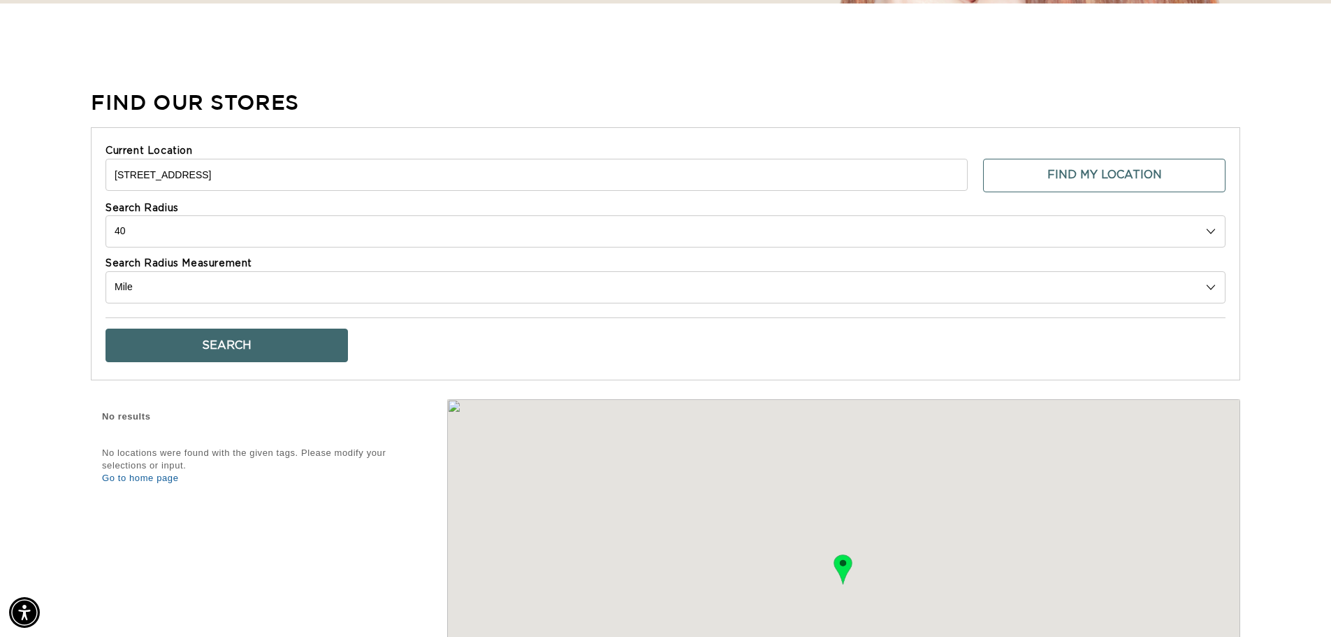
click at [178, 284] on select "Kilometer Mile" at bounding box center [666, 287] width 1120 height 32
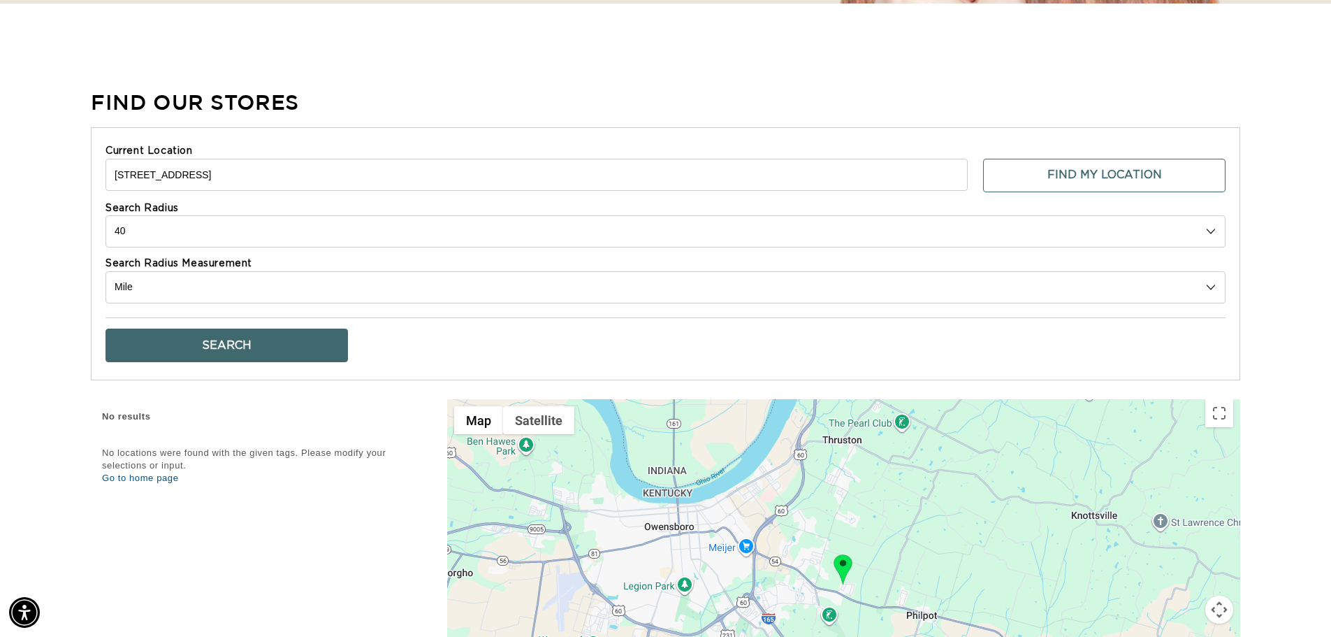
click at [180, 280] on select "Kilometer Mile" at bounding box center [666, 287] width 1120 height 32
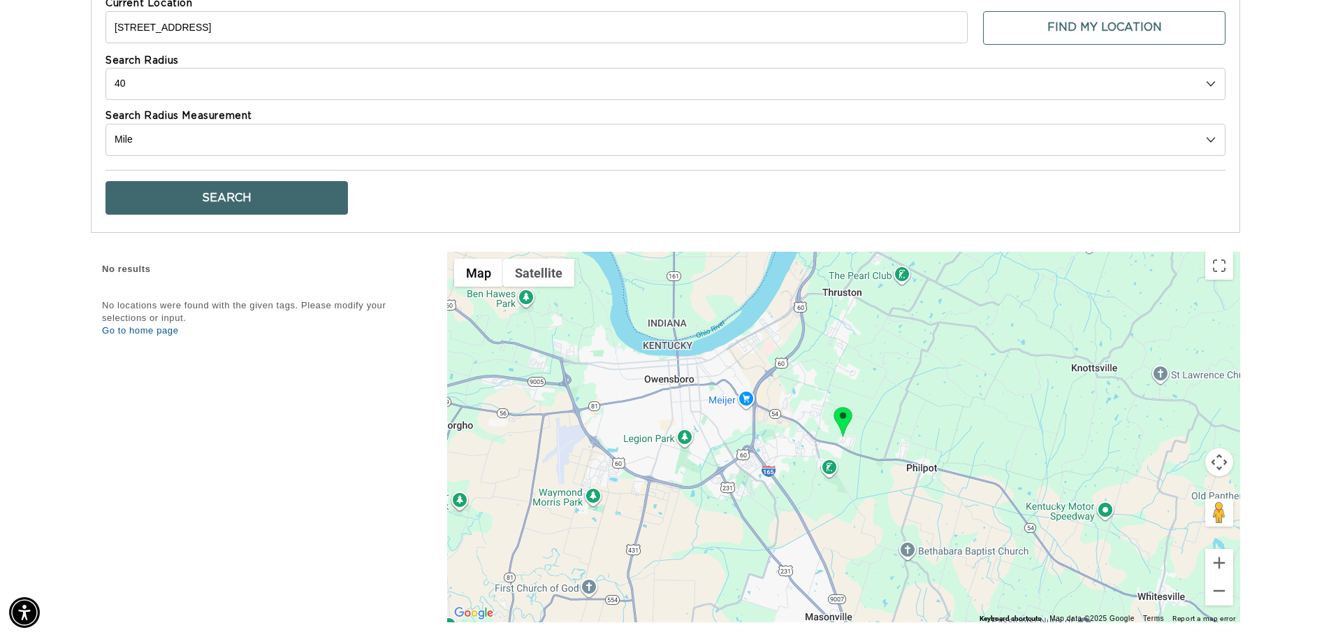
scroll to position [489, 0]
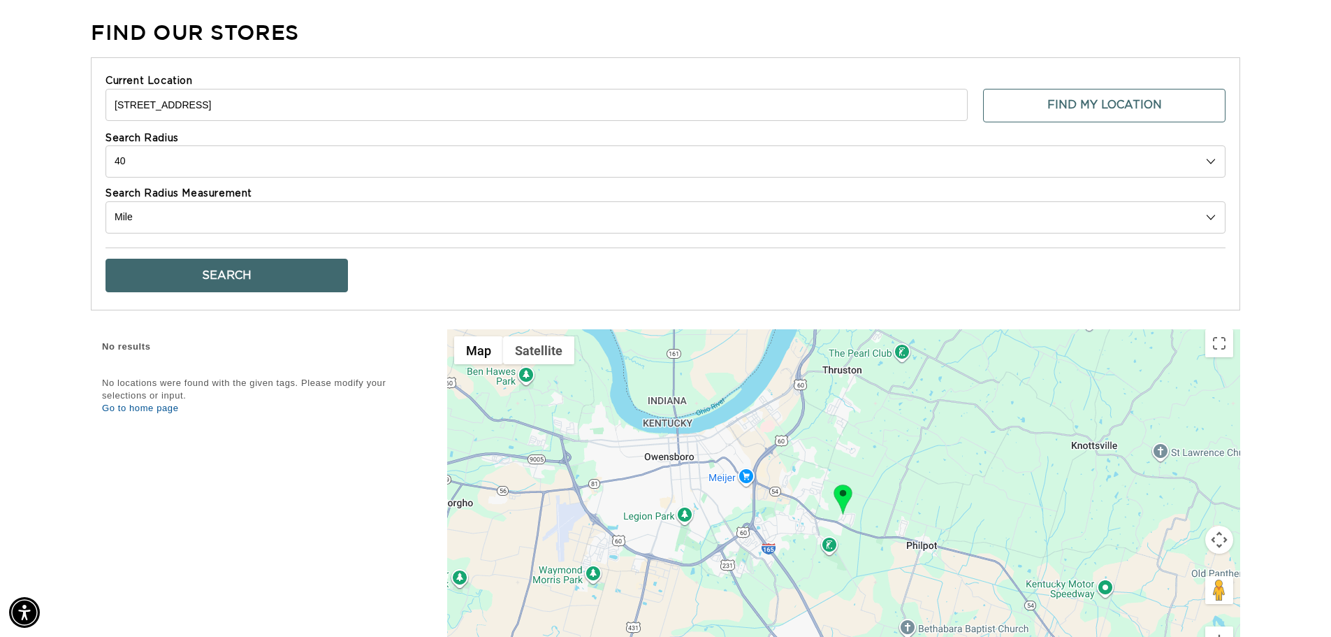
click at [178, 165] on select "10 20 30 40 No Limit" at bounding box center [666, 161] width 1120 height 32
select select "0"
click at [106, 145] on select "10 20 30 40 No Limit" at bounding box center [666, 161] width 1120 height 32
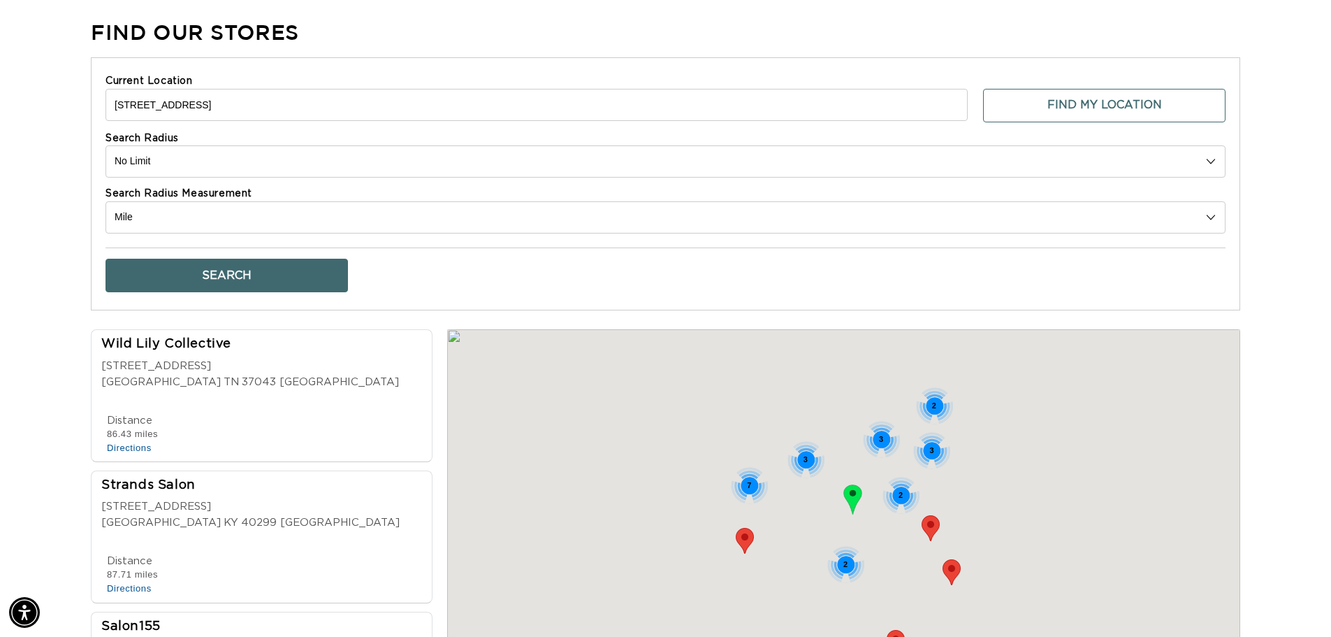
click at [175, 284] on button "Search" at bounding box center [227, 276] width 243 height 34
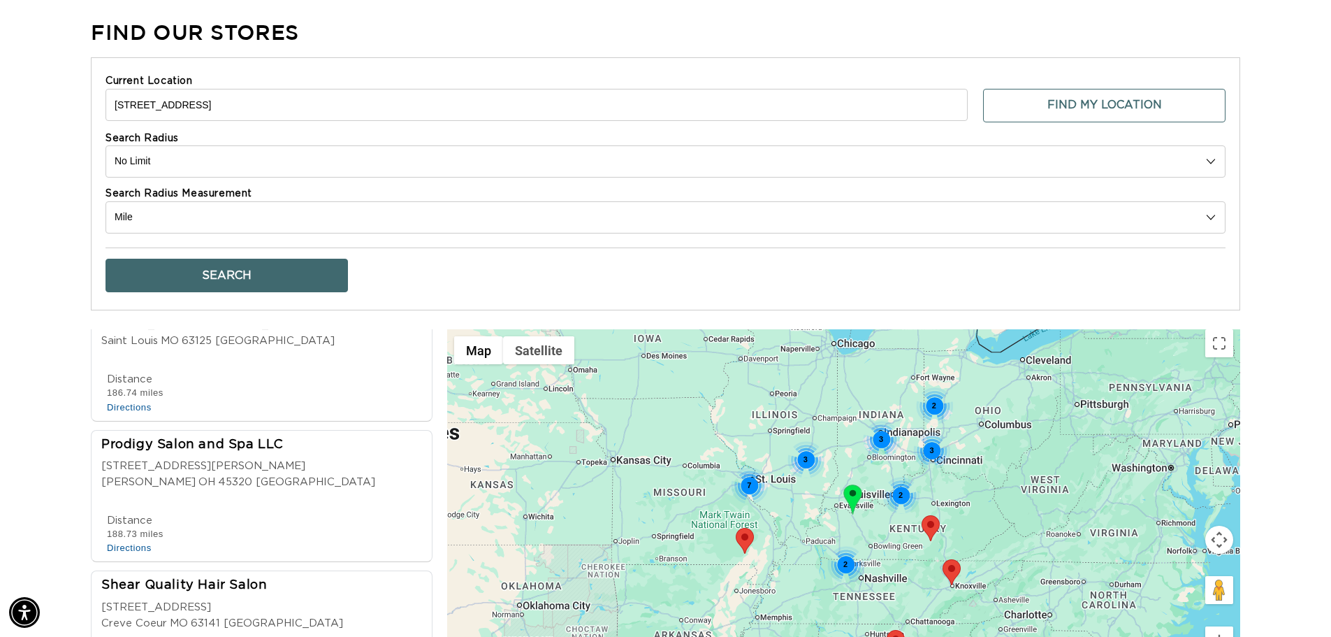
scroll to position [0, 1232]
